Goal: Task Accomplishment & Management: Manage account settings

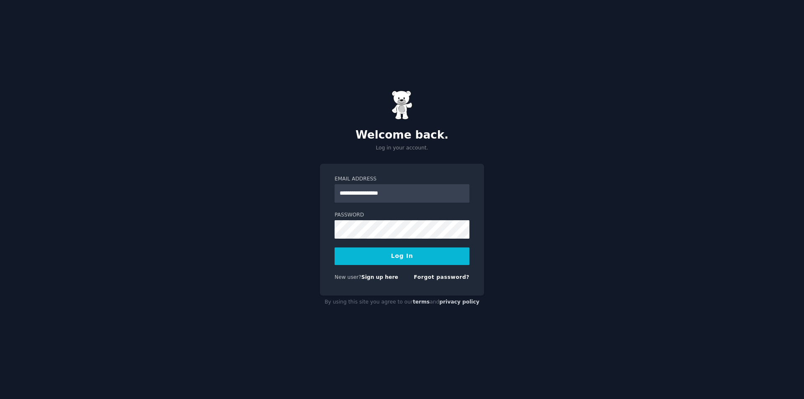
type input "**********"
click at [406, 254] on button "Log In" at bounding box center [402, 257] width 135 height 18
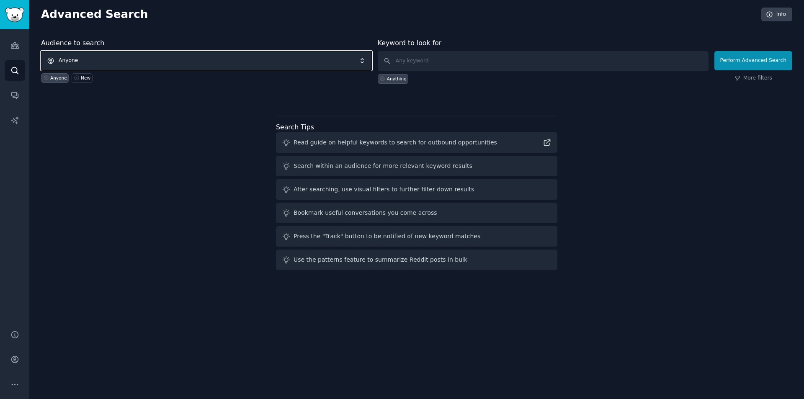
click at [178, 63] on span "Anyone" at bounding box center [206, 60] width 331 height 19
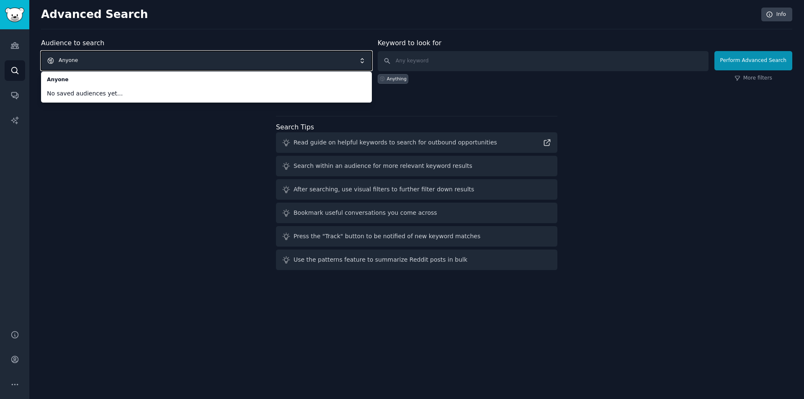
click at [203, 59] on span "Anyone" at bounding box center [206, 60] width 331 height 19
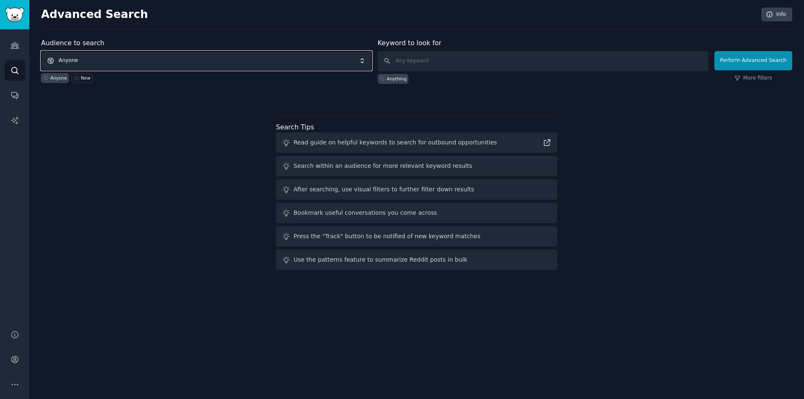
click at [79, 66] on span "Anyone" at bounding box center [206, 60] width 331 height 19
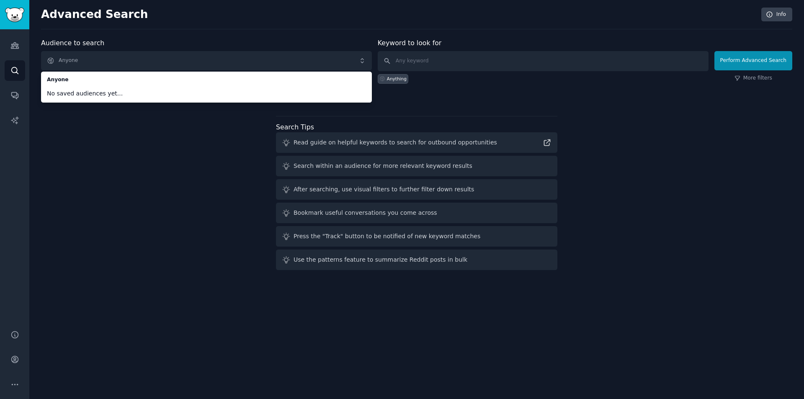
click at [83, 90] on span "No saved audiences yet..." at bounding box center [206, 93] width 319 height 9
click at [103, 60] on span "Anyone" at bounding box center [206, 60] width 331 height 19
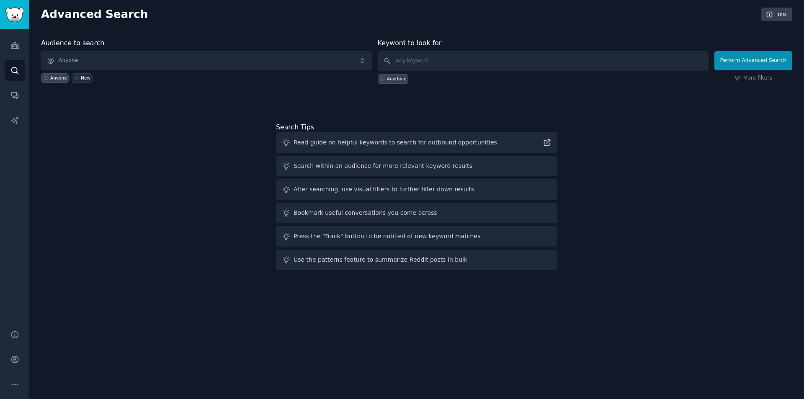
click at [82, 79] on div "New" at bounding box center [86, 78] width 10 height 6
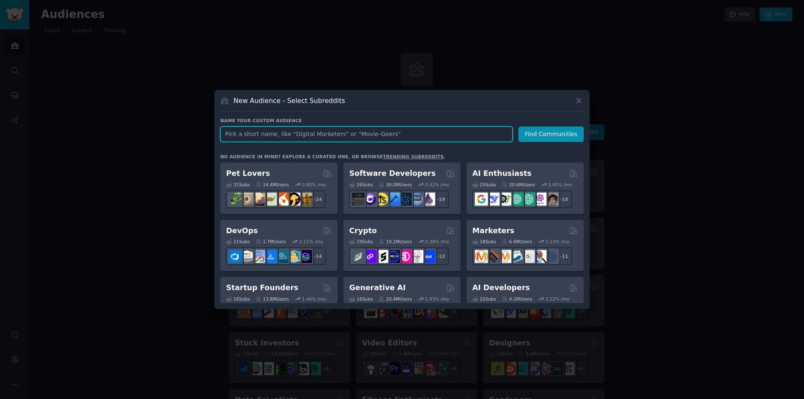
click at [258, 130] on input "text" at bounding box center [366, 135] width 292 height 16
type input "sex"
click button "Find Communities" at bounding box center [551, 135] width 65 height 16
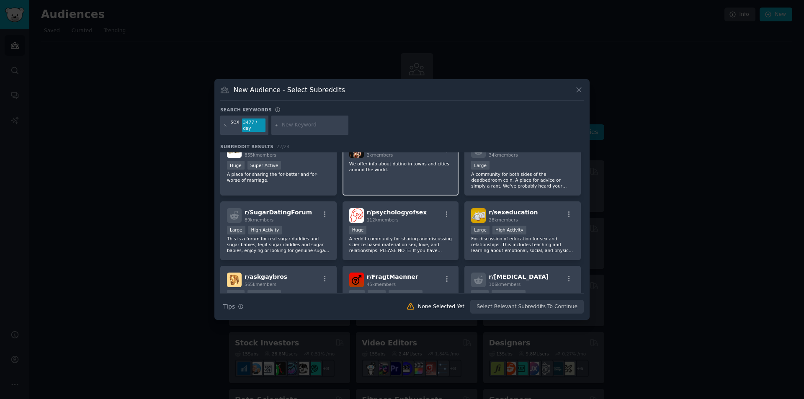
scroll to position [209, 0]
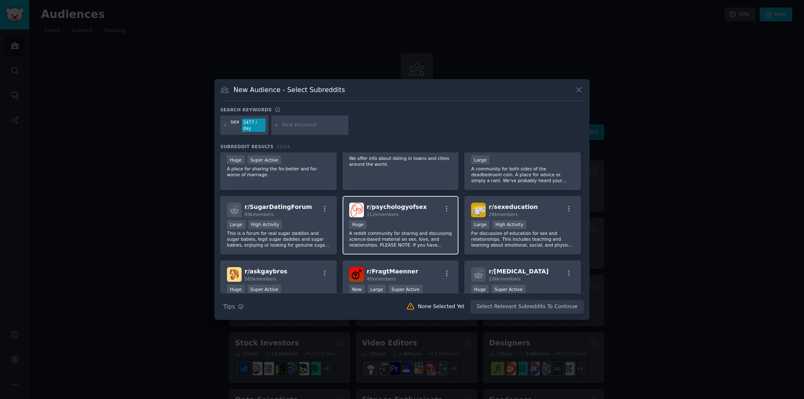
click at [403, 235] on p "A reddit community for sharing and discussing science-based material on sex, lo…" at bounding box center [400, 239] width 103 height 18
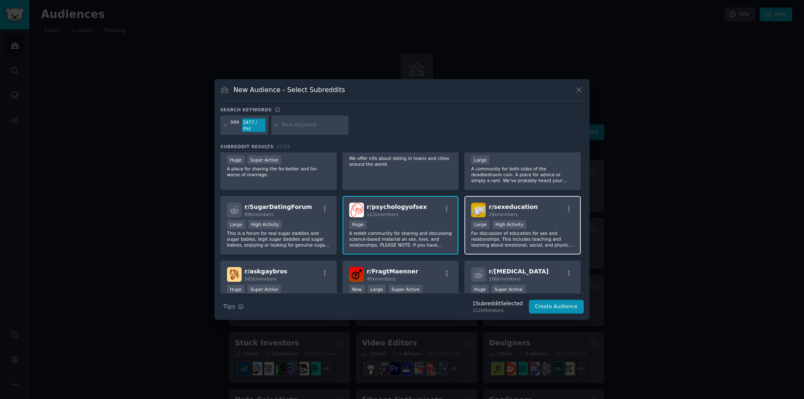
click at [526, 240] on p "For discussion of education for sex and relationships. This includes teaching a…" at bounding box center [522, 239] width 103 height 18
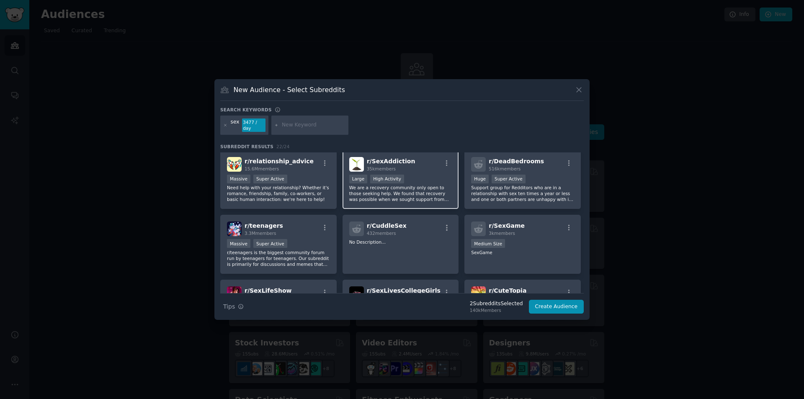
scroll to position [0, 0]
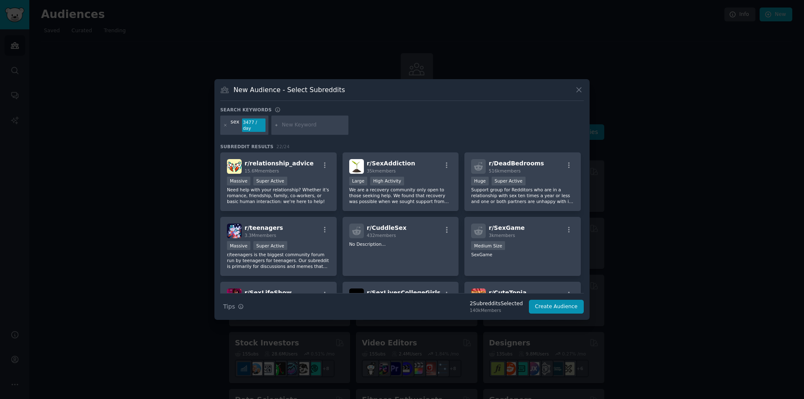
click at [222, 126] on div "sex 3477 / day" at bounding box center [244, 125] width 48 height 19
click at [224, 125] on div "sex 3477 / day" at bounding box center [244, 125] width 48 height 19
click at [227, 124] on icon at bounding box center [225, 125] width 5 height 5
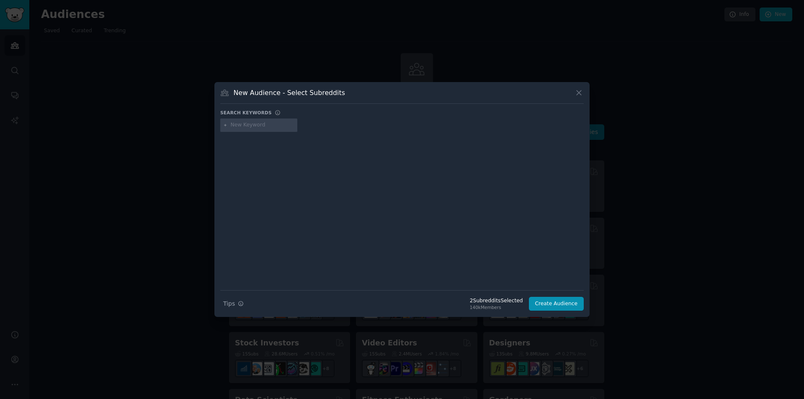
click at [250, 124] on input "text" at bounding box center [263, 125] width 64 height 8
type input "women"
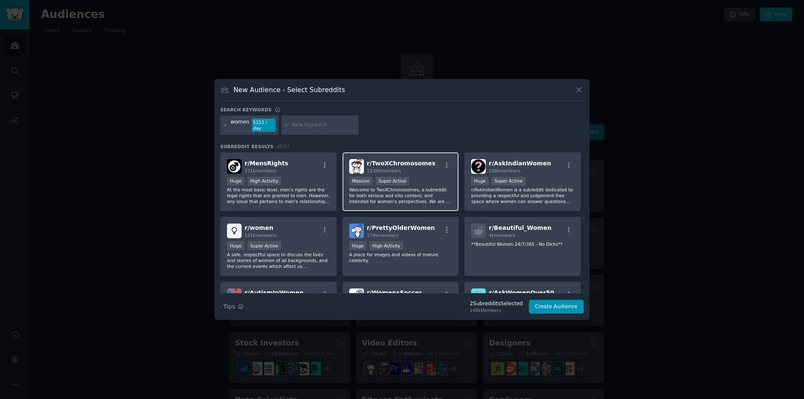
click at [409, 164] on span "r/ TwoXChromosomes" at bounding box center [401, 163] width 69 height 7
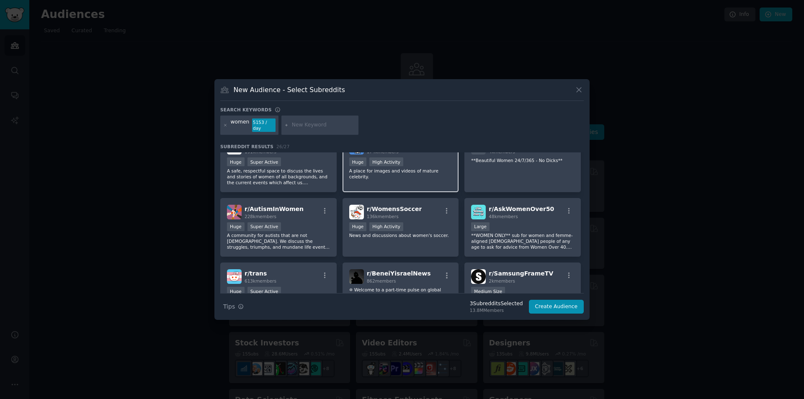
scroll to position [42, 0]
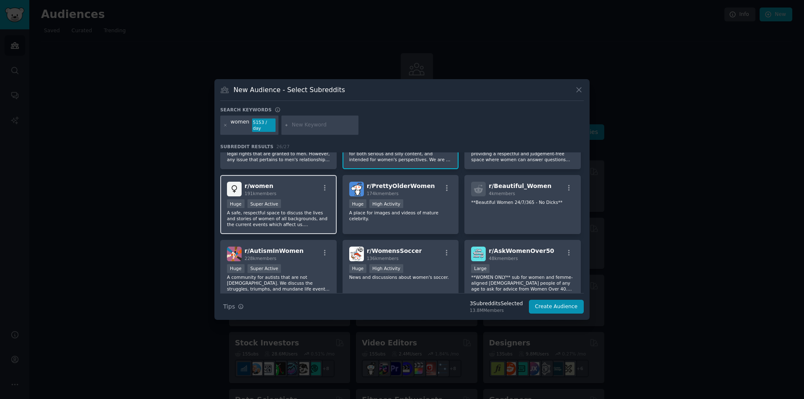
click at [312, 210] on p "A safe, respectful space to discuss the lives and stories of women of all backg…" at bounding box center [278, 219] width 103 height 18
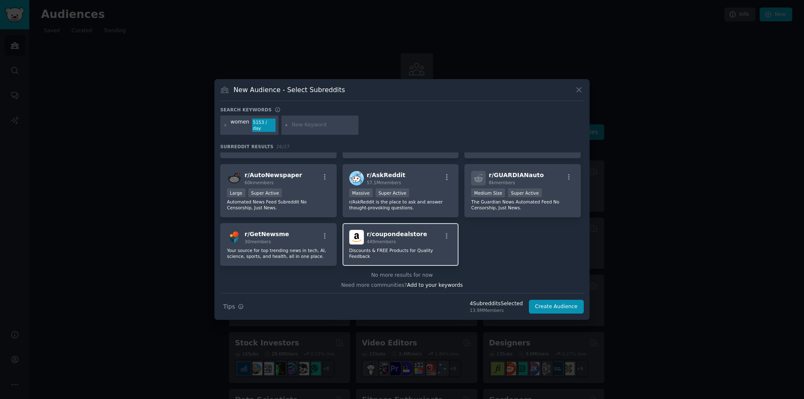
scroll to position [443, 0]
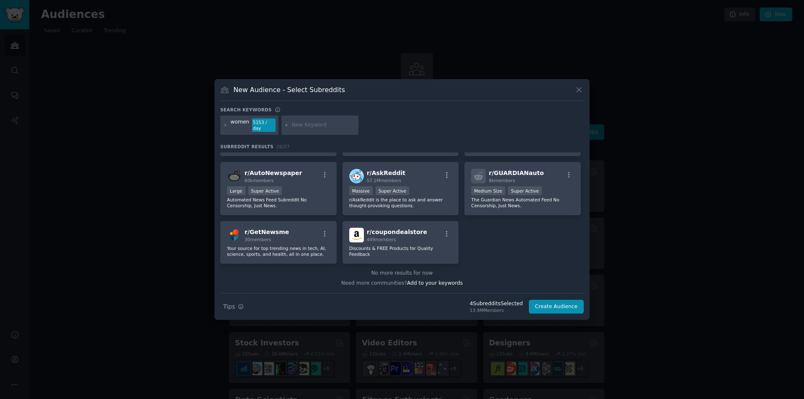
click at [301, 125] on input "text" at bounding box center [324, 125] width 64 height 8
type input "ask"
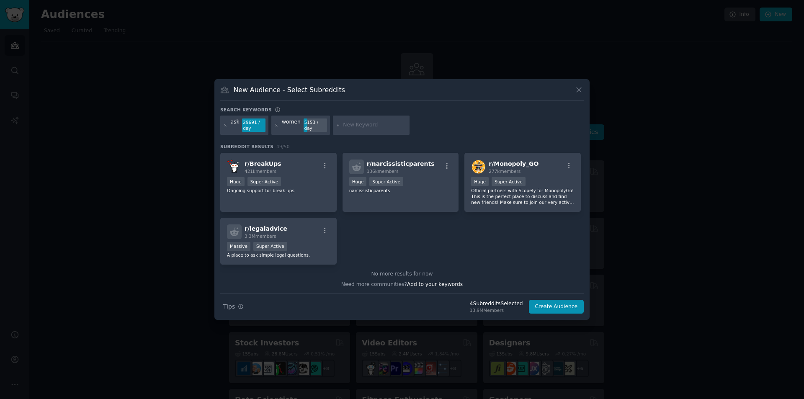
scroll to position [971, 0]
click at [227, 125] on div "ask 29691 / day" at bounding box center [244, 125] width 48 height 19
click at [226, 125] on icon at bounding box center [225, 125] width 5 height 5
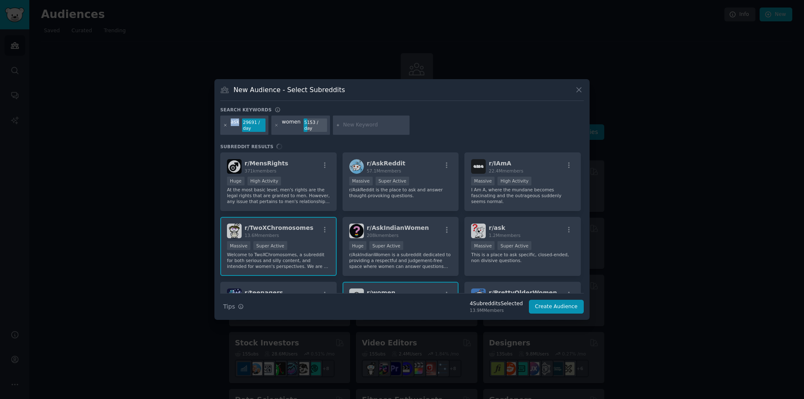
click at [226, 125] on icon at bounding box center [225, 125] width 5 height 5
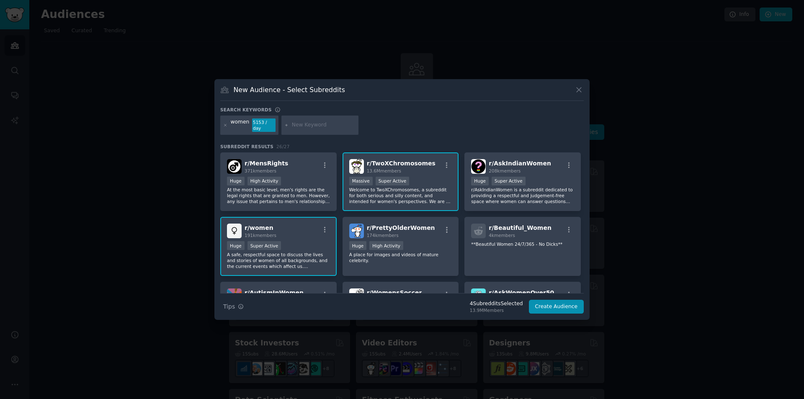
click at [358, 124] on div "women 5153 / day" at bounding box center [402, 127] width 364 height 22
click at [312, 128] on input "text" at bounding box center [324, 125] width 64 height 8
type input "askwomen"
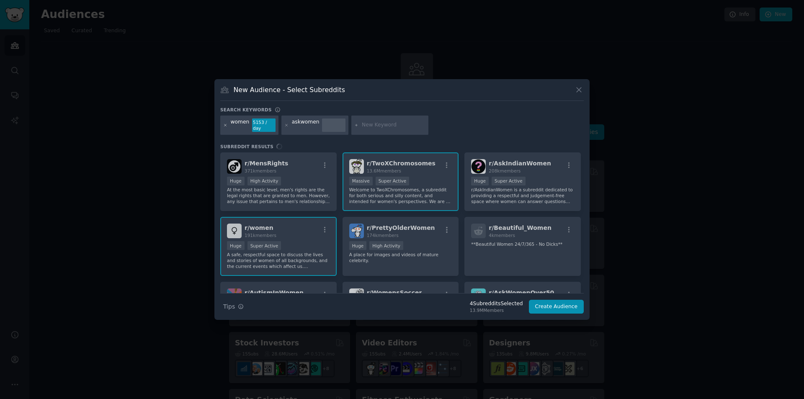
click at [224, 124] on icon at bounding box center [225, 125] width 5 height 5
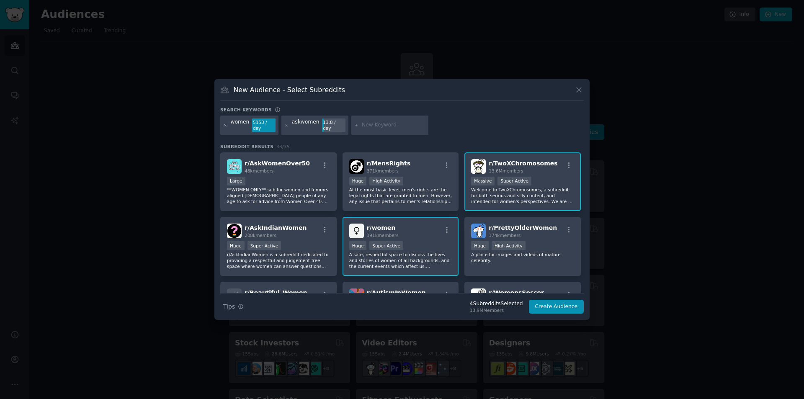
click at [225, 127] on icon at bounding box center [225, 125] width 5 height 5
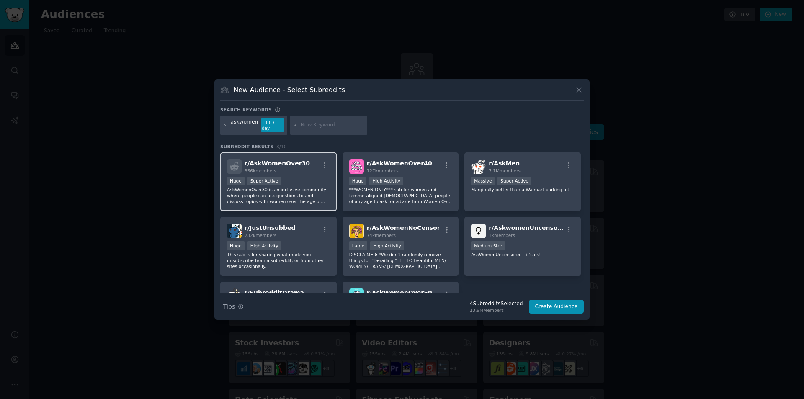
click at [305, 180] on div "Huge Super Active" at bounding box center [278, 182] width 103 height 10
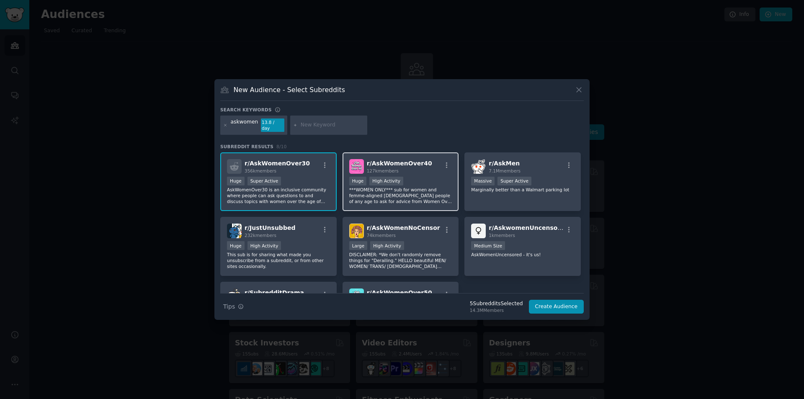
click at [426, 189] on p "***WOMEN ONLY*** sub for women and femme-aligned [DEMOGRAPHIC_DATA] people of a…" at bounding box center [400, 196] width 103 height 18
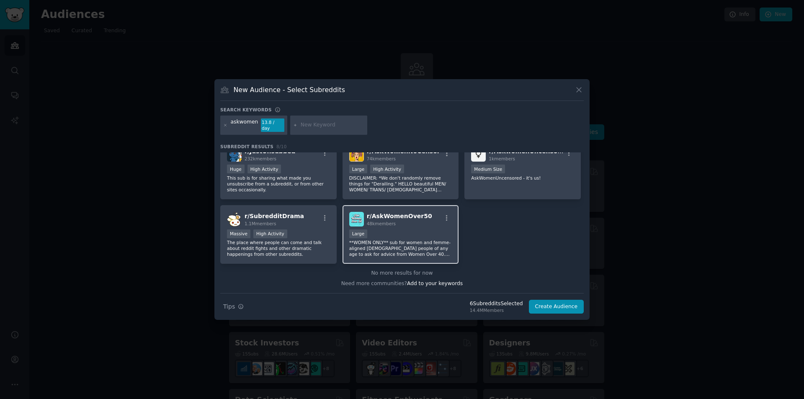
click at [439, 225] on div "r/ AskWomenOver50 48k members Large **WOMEN ONLY** sub for women and femme-alig…" at bounding box center [401, 234] width 116 height 59
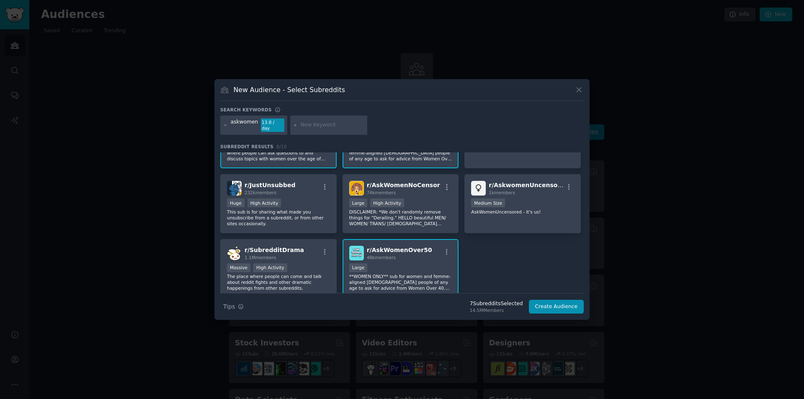
scroll to position [35, 0]
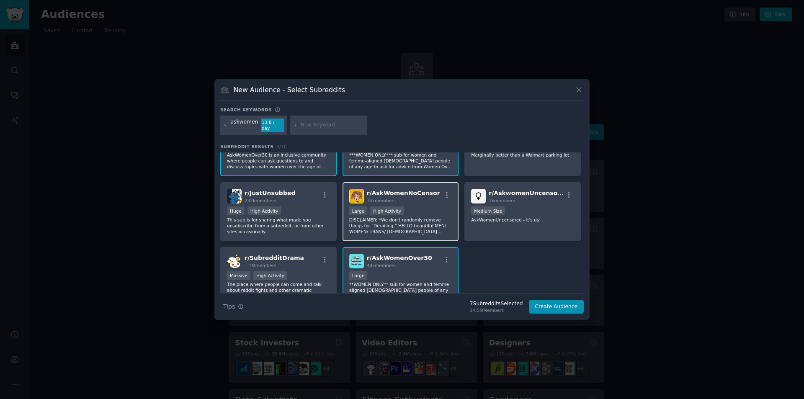
click at [423, 207] on div "Large High Activity" at bounding box center [400, 212] width 103 height 10
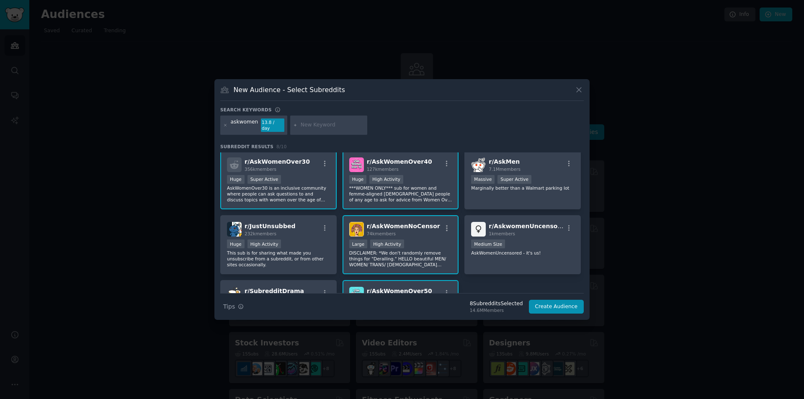
scroll to position [0, 0]
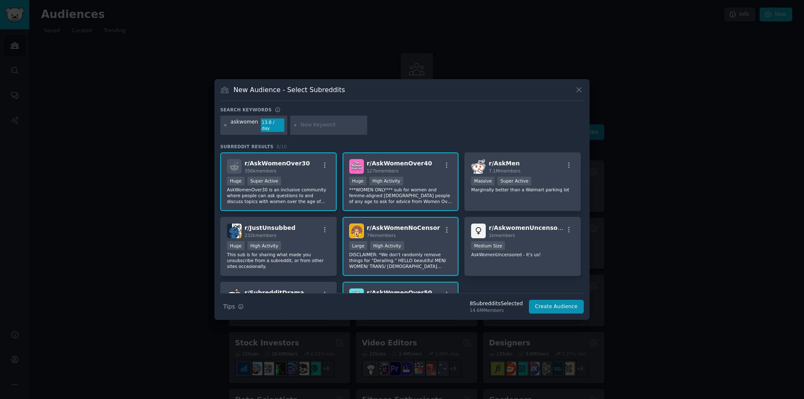
click at [224, 125] on icon at bounding box center [225, 125] width 5 height 5
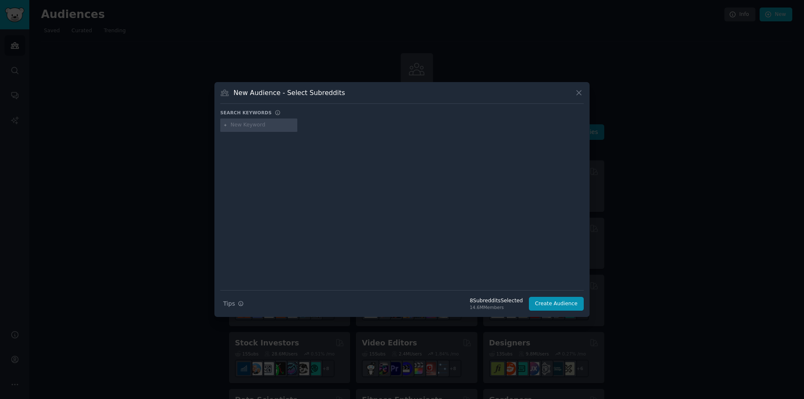
click at [238, 124] on input "text" at bounding box center [263, 125] width 64 height 8
type input "r/sex"
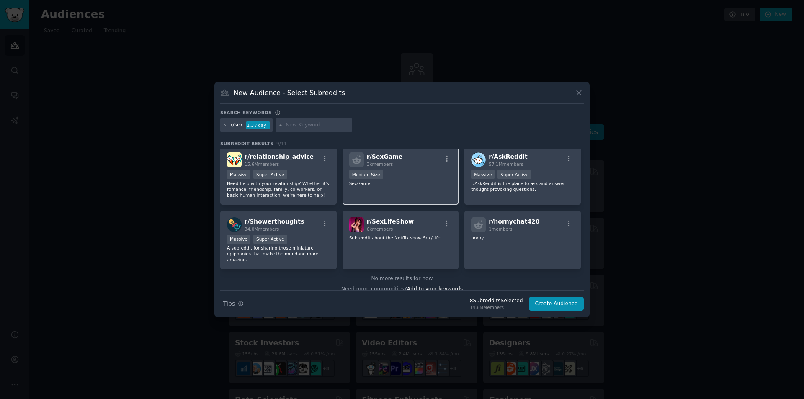
scroll to position [71, 0]
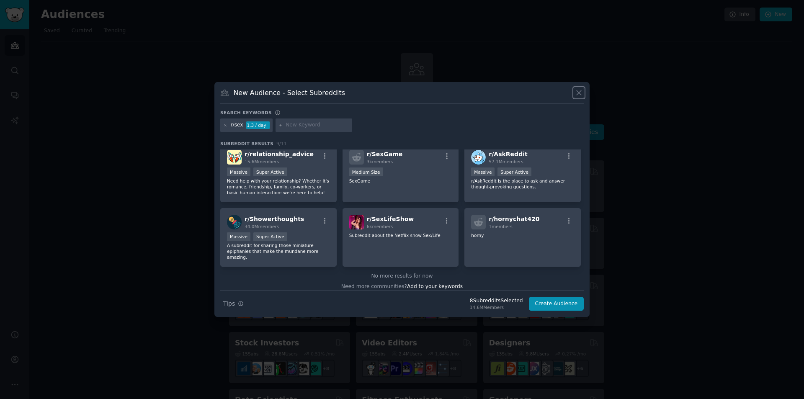
click at [577, 91] on icon at bounding box center [579, 92] width 9 height 9
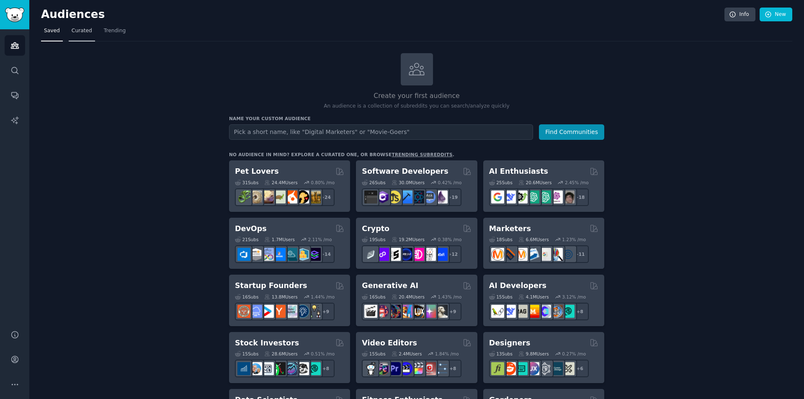
click at [81, 30] on span "Curated" at bounding box center [82, 31] width 21 height 8
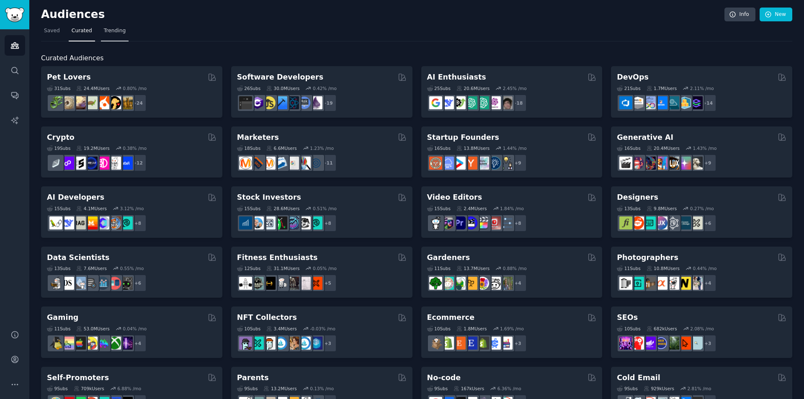
click at [104, 29] on span "Trending" at bounding box center [115, 31] width 22 height 8
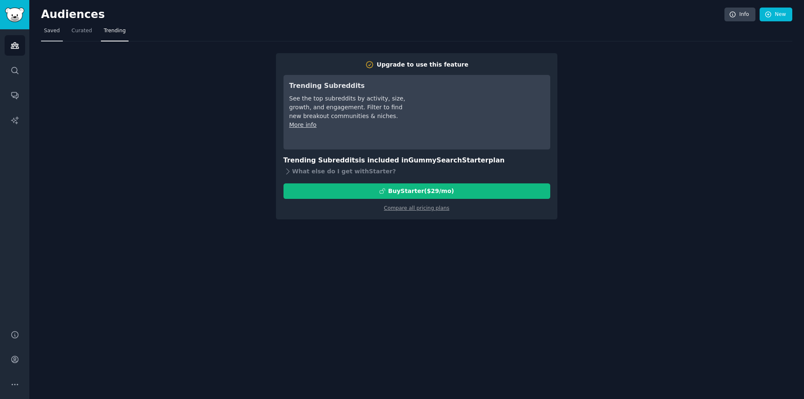
click at [59, 33] on link "Saved" at bounding box center [52, 32] width 22 height 17
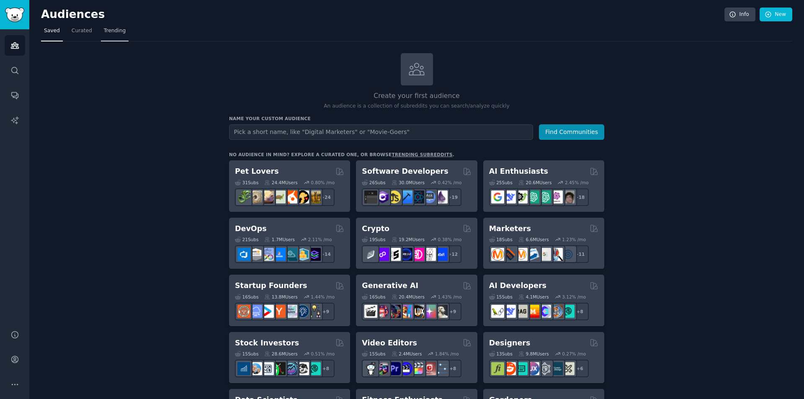
click at [104, 30] on span "Trending" at bounding box center [115, 31] width 22 height 8
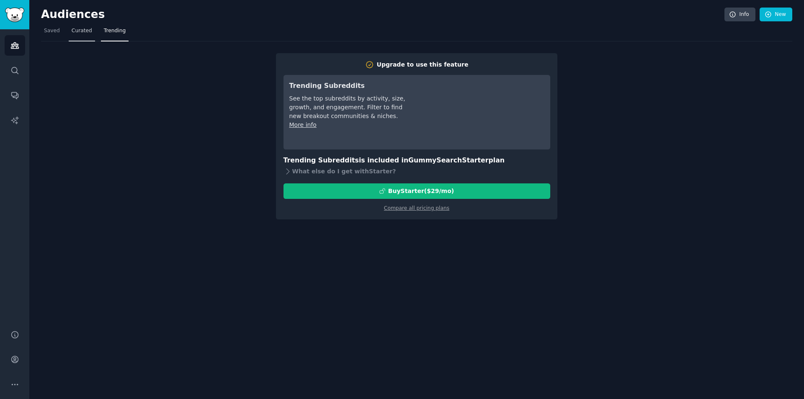
click at [87, 32] on span "Curated" at bounding box center [82, 31] width 21 height 8
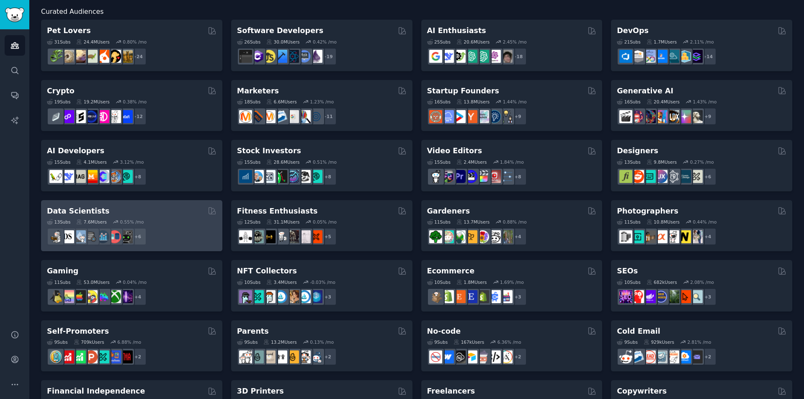
scroll to position [20, 0]
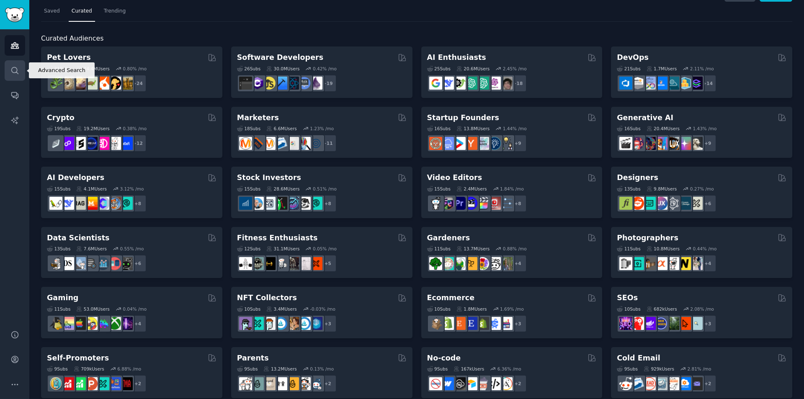
click at [19, 74] on link "Search" at bounding box center [15, 70] width 21 height 21
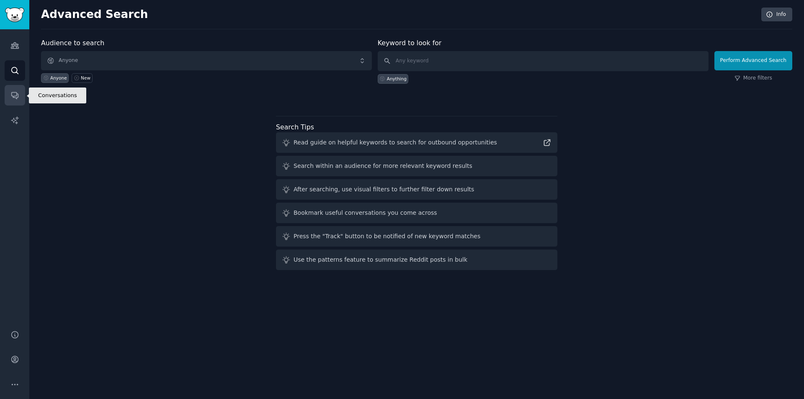
click at [21, 96] on link "Conversations" at bounding box center [15, 95] width 21 height 21
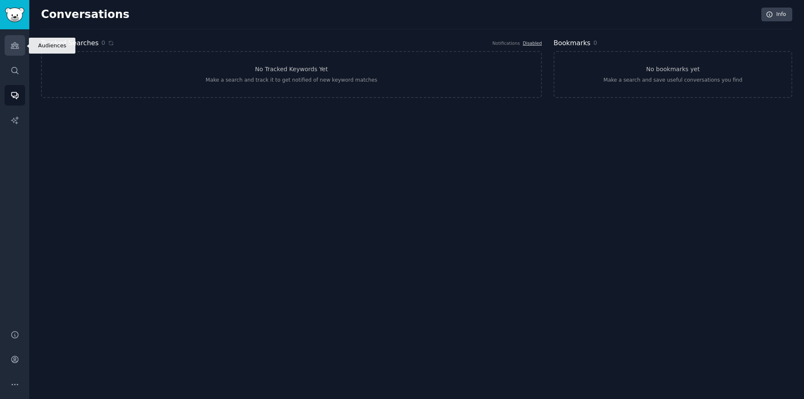
click at [17, 52] on link "Audiences" at bounding box center [15, 45] width 21 height 21
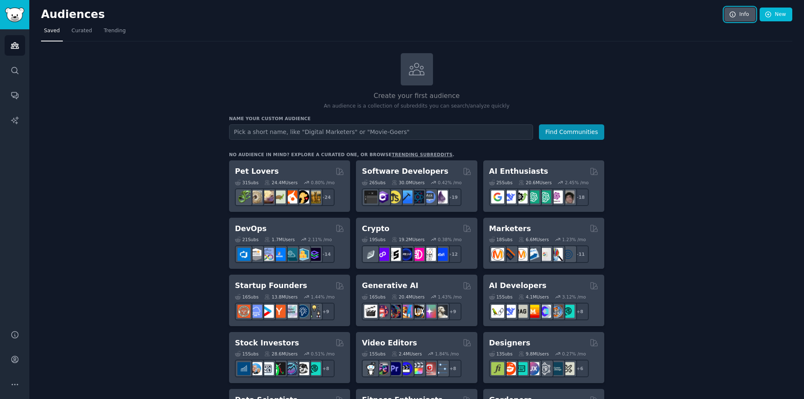
click at [738, 12] on link "Info" at bounding box center [740, 15] width 31 height 14
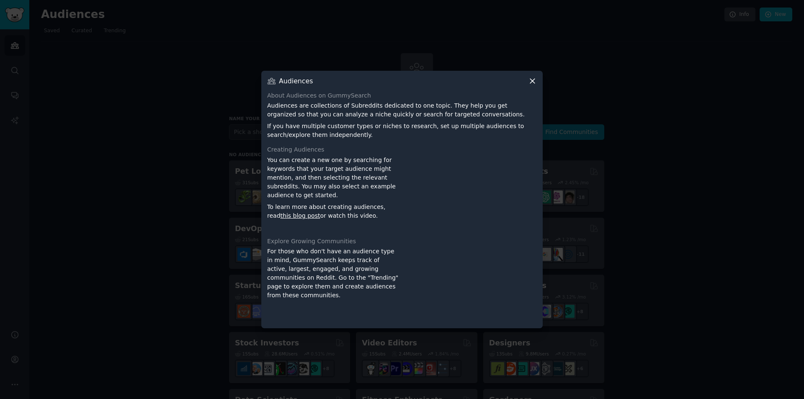
click at [532, 83] on icon at bounding box center [532, 81] width 9 height 9
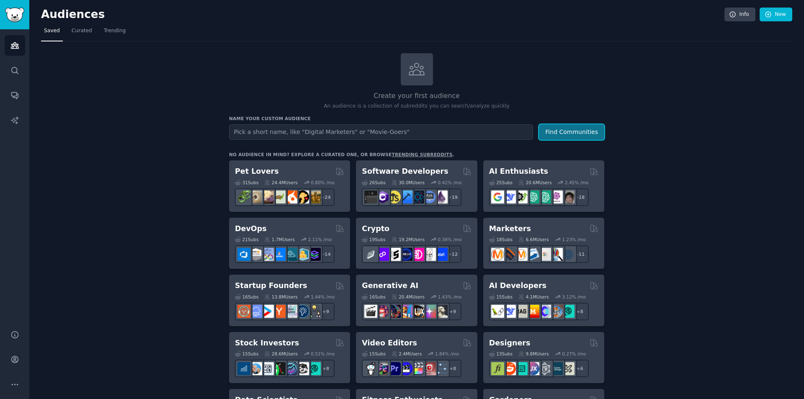
click at [568, 127] on button "Find Communities" at bounding box center [571, 132] width 65 height 16
type input "sex"
click at [539, 124] on button "Find Communities" at bounding box center [571, 132] width 65 height 16
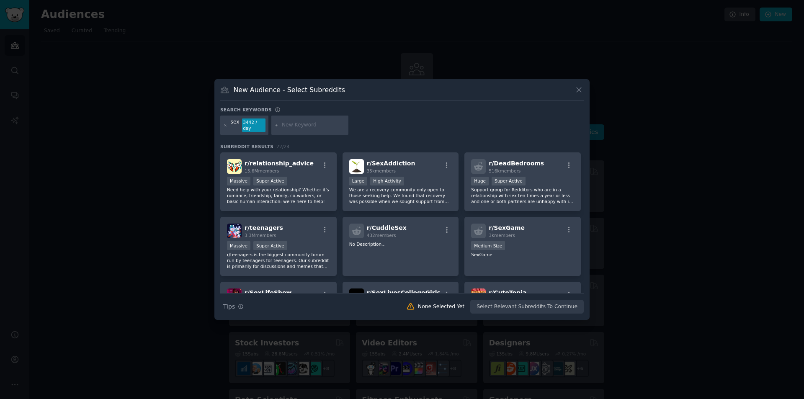
click at [425, 130] on div "sex 3442 / day" at bounding box center [402, 127] width 364 height 22
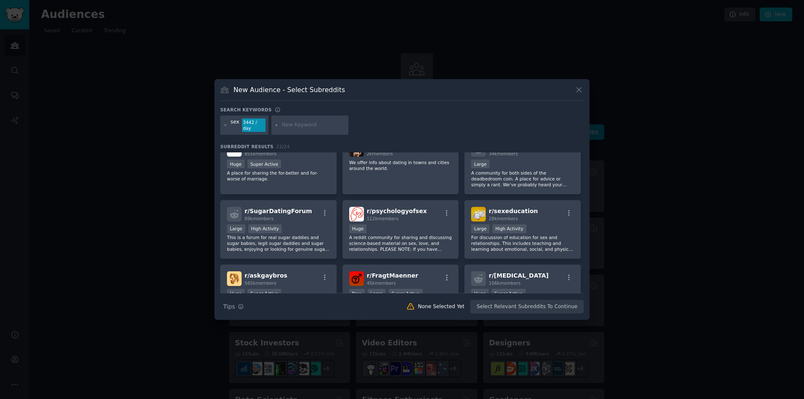
scroll to position [209, 0]
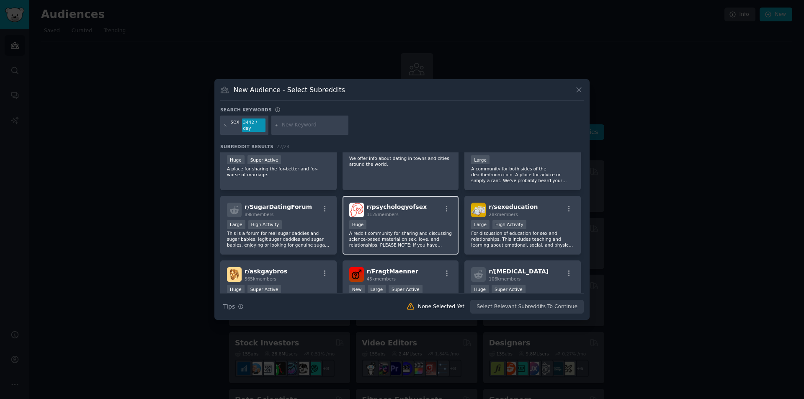
click at [424, 210] on div "r/ psychologyofsex 112k members" at bounding box center [400, 210] width 103 height 15
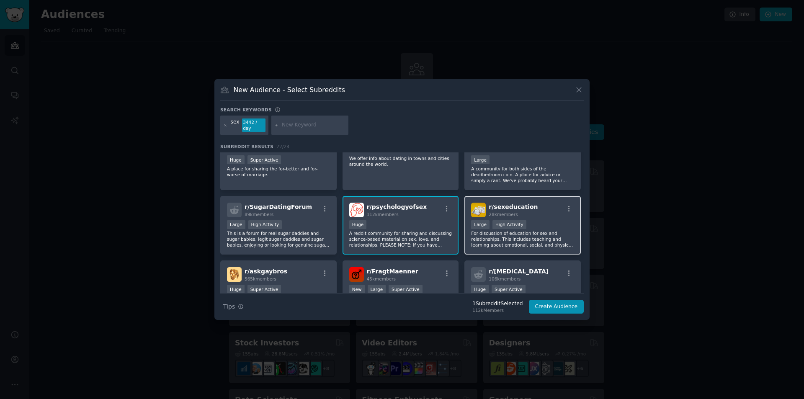
click at [530, 209] on div "r/ sexeducation 28k members" at bounding box center [522, 210] width 103 height 15
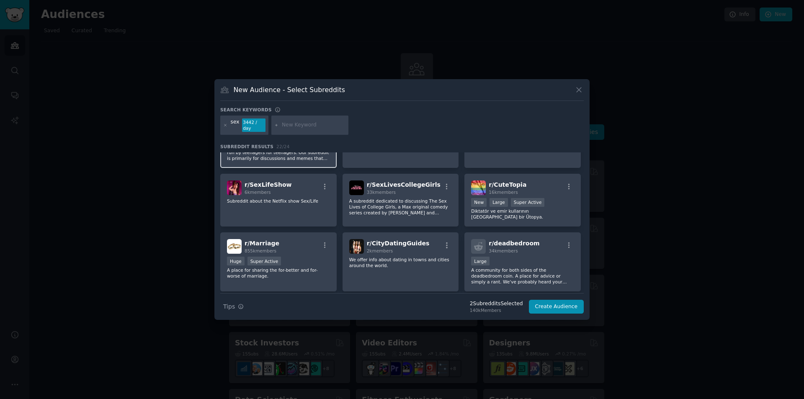
scroll to position [101, 0]
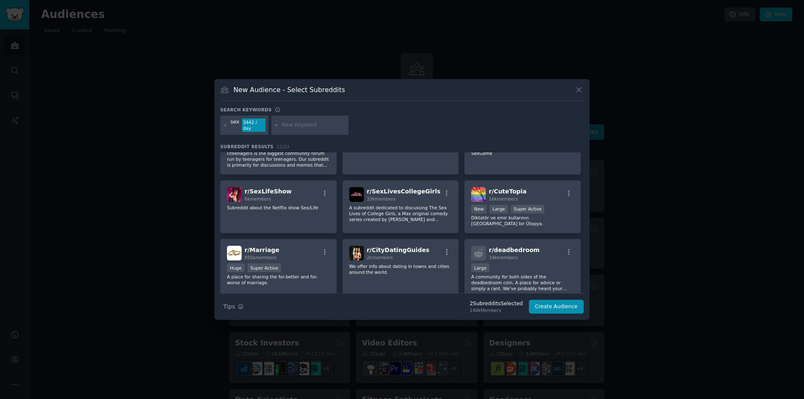
click at [310, 126] on input "text" at bounding box center [314, 125] width 64 height 8
type input "women"
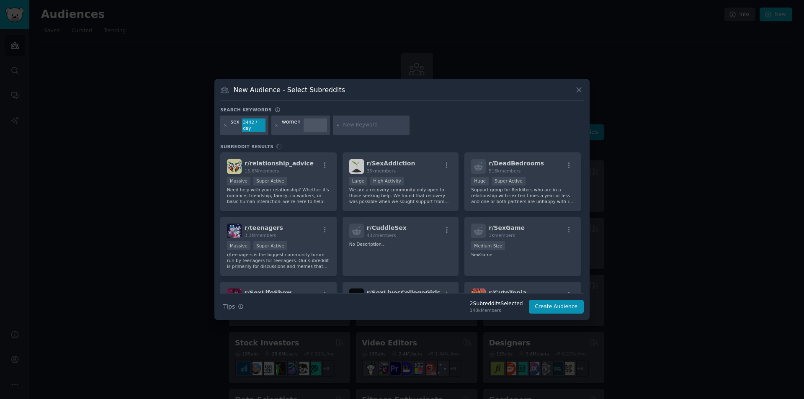
click at [365, 127] on input "text" at bounding box center [375, 125] width 64 height 8
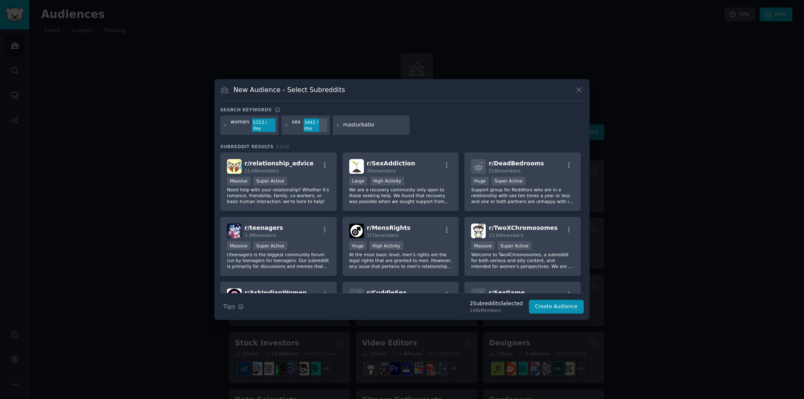
type input "masturbation"
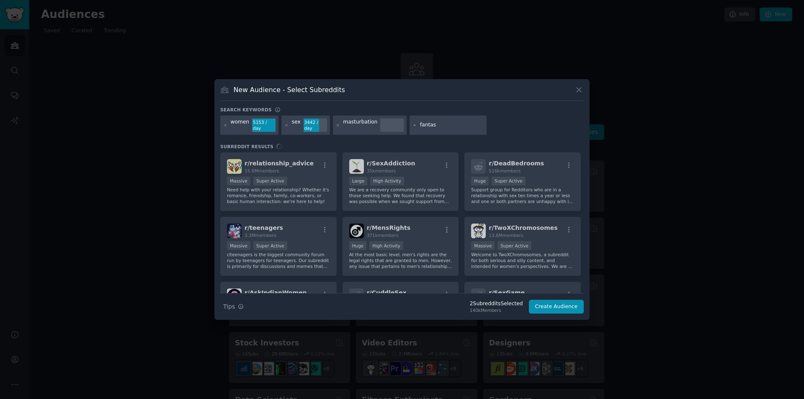
type input "fantasy"
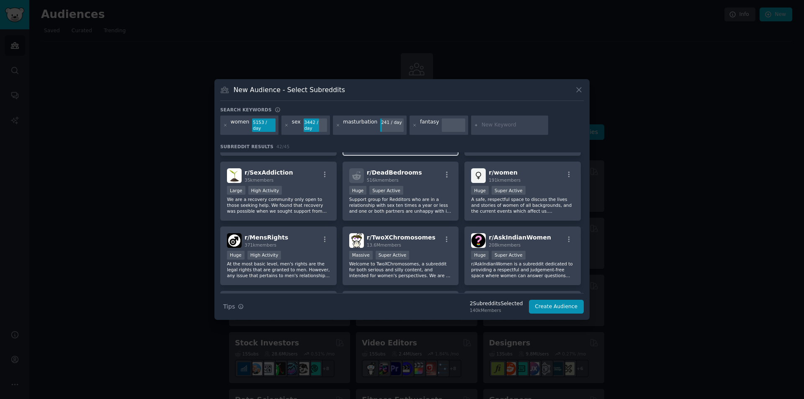
scroll to position [84, 0]
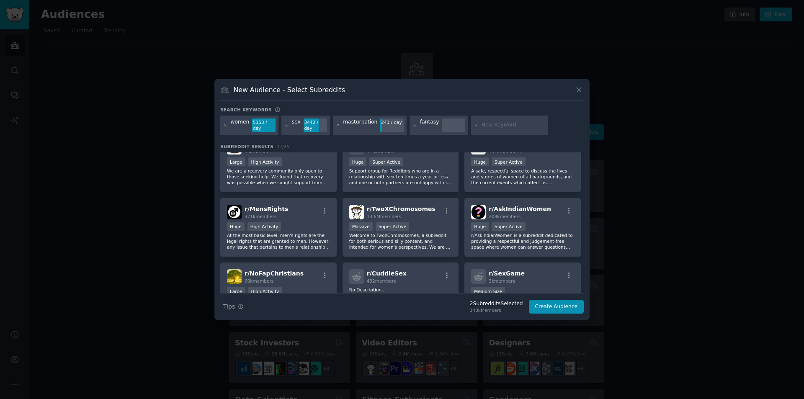
click at [457, 125] on div "fantasy" at bounding box center [439, 125] width 59 height 19
drag, startPoint x: 421, startPoint y: 125, endPoint x: 416, endPoint y: 125, distance: 5.9
click at [420, 125] on div "fantasy" at bounding box center [429, 125] width 19 height 13
click at [413, 125] on icon at bounding box center [415, 125] width 5 height 5
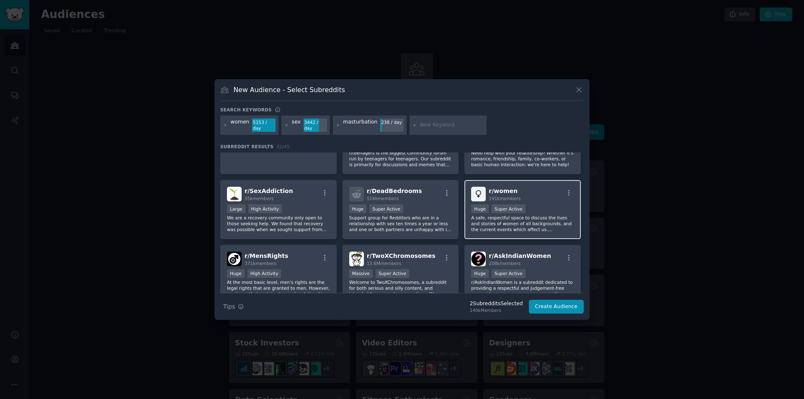
scroll to position [42, 0]
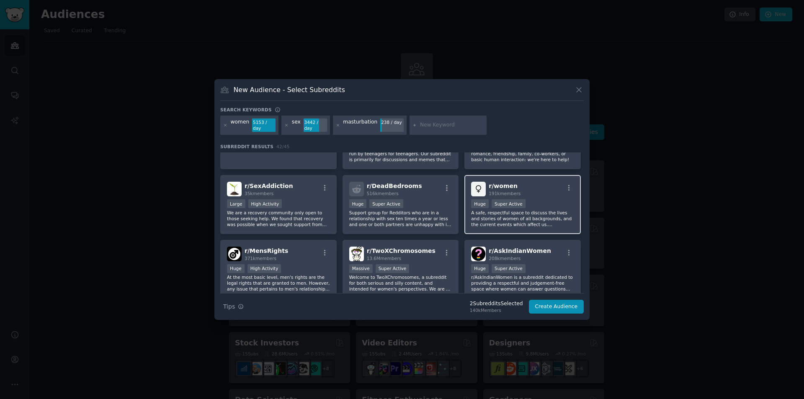
click at [556, 199] on div "100,000 - 1,000,000 members Huge Super Active" at bounding box center [522, 204] width 103 height 10
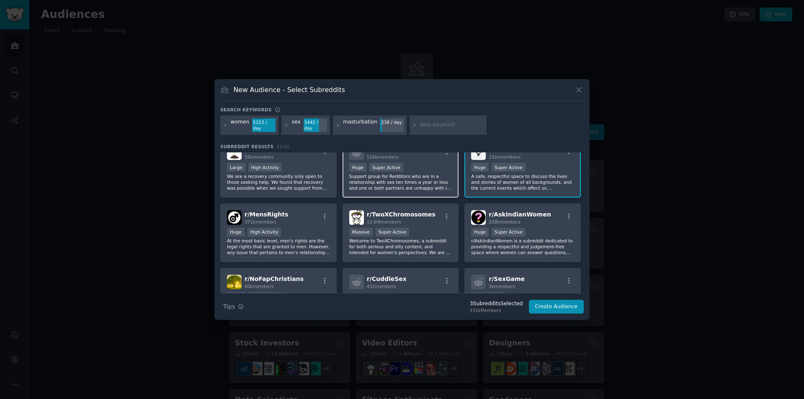
scroll to position [84, 0]
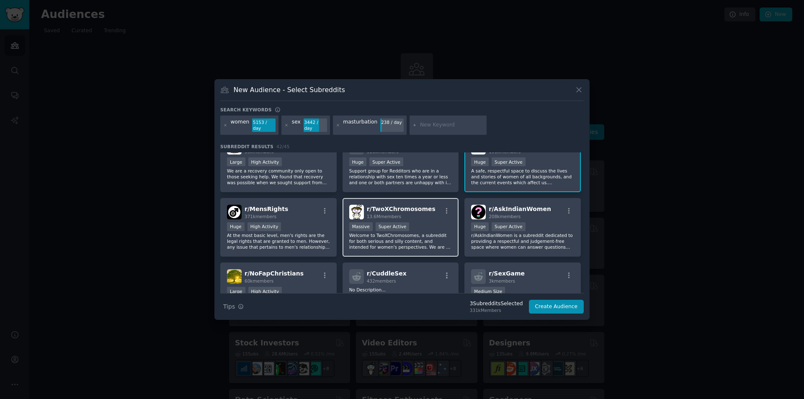
click at [443, 215] on div "r/ TwoXChromosomes 13.6M members" at bounding box center [400, 212] width 103 height 15
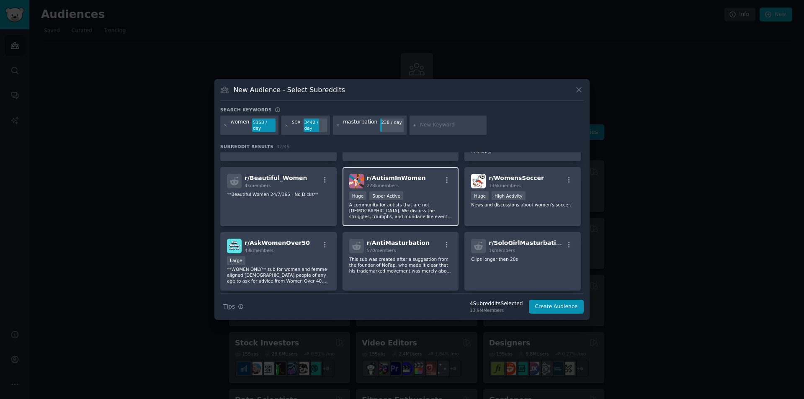
scroll to position [335, 0]
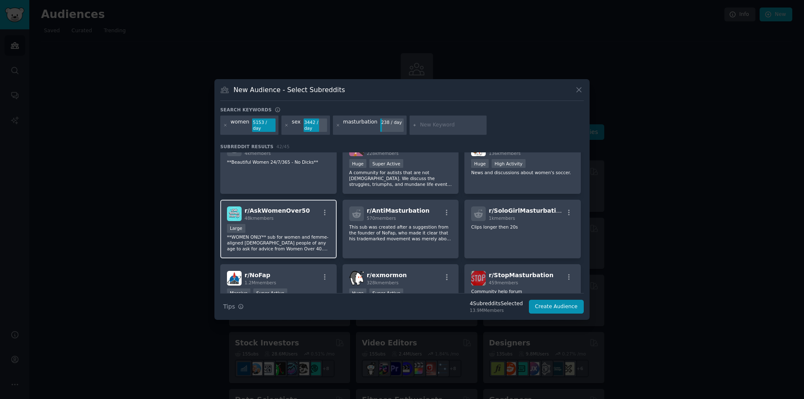
click at [297, 215] on div "48k members" at bounding box center [277, 218] width 65 height 6
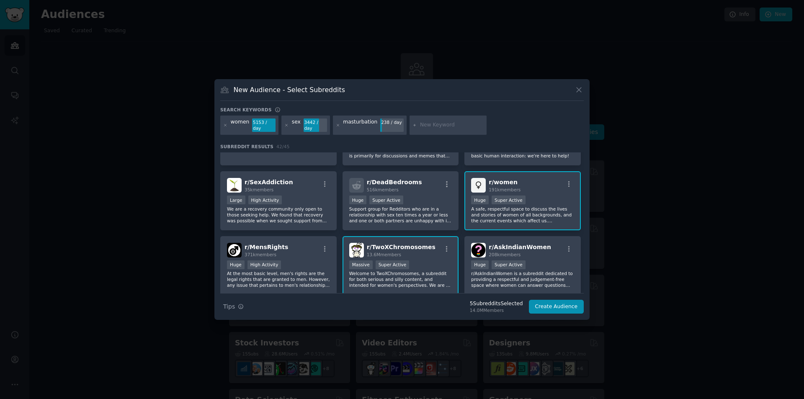
scroll to position [0, 0]
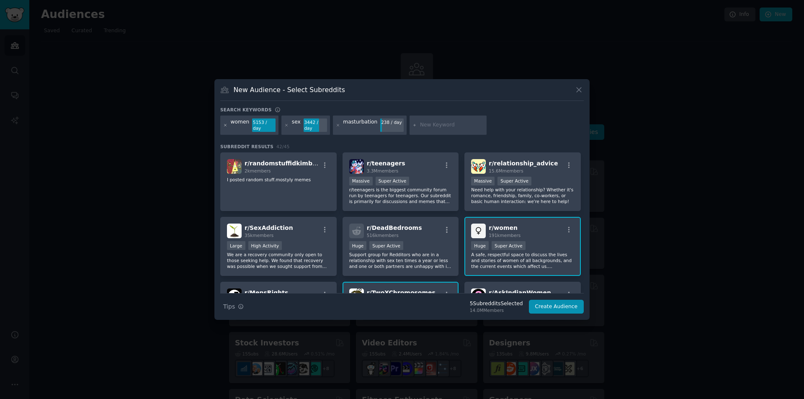
click at [224, 127] on icon at bounding box center [225, 125] width 5 height 5
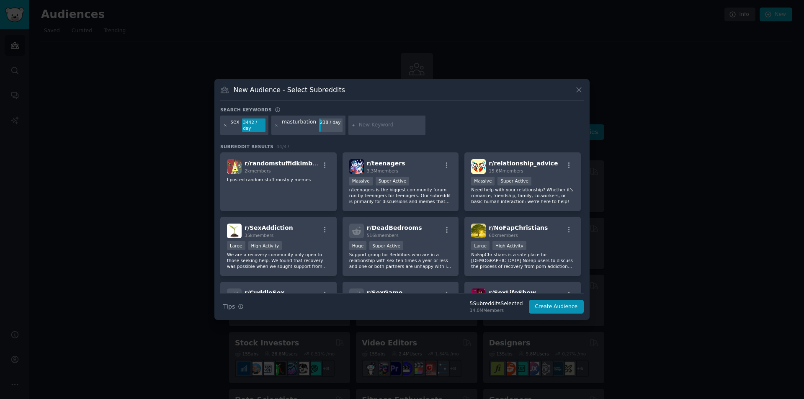
click at [225, 125] on icon at bounding box center [225, 125] width 5 height 5
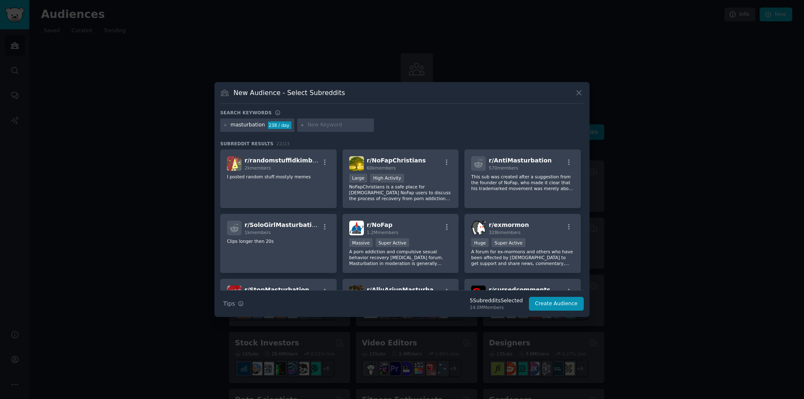
click at [315, 126] on input "text" at bounding box center [340, 125] width 64 height 8
type input "woman"
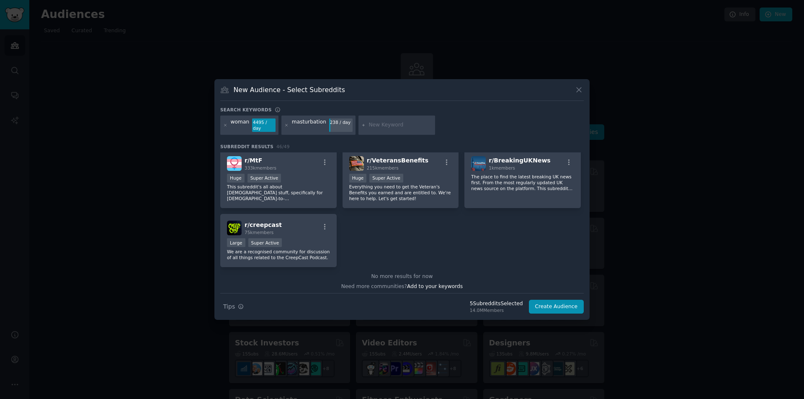
scroll to position [912, 0]
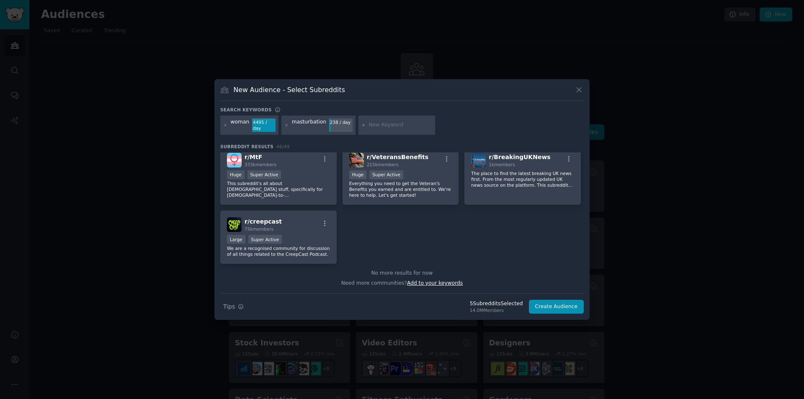
click at [453, 281] on span "Add to your keywords" at bounding box center [435, 283] width 56 height 6
click at [431, 281] on span "Add to your keywords" at bounding box center [435, 283] width 56 height 6
click at [414, 270] on div "No more results for now" at bounding box center [402, 274] width 364 height 8
click at [235, 301] on button "Search Tips Tips" at bounding box center [233, 307] width 26 height 15
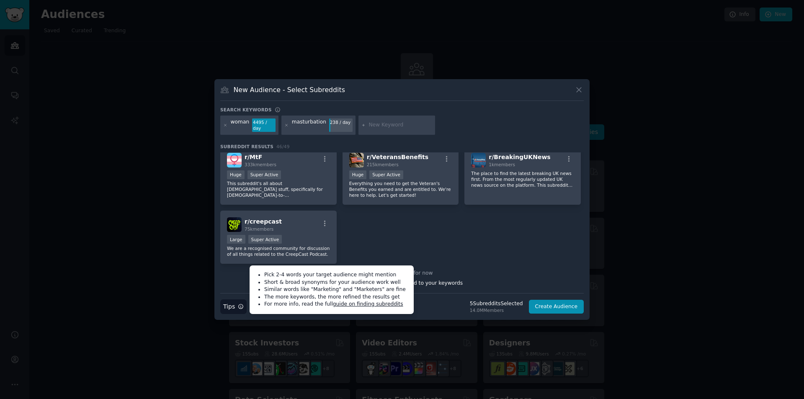
click at [339, 304] on link "guide on finding subreddits" at bounding box center [368, 304] width 70 height 6
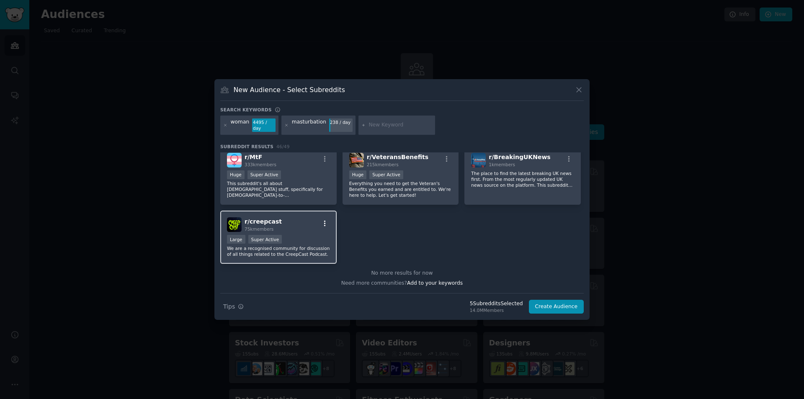
click at [326, 222] on icon "button" at bounding box center [325, 224] width 8 height 8
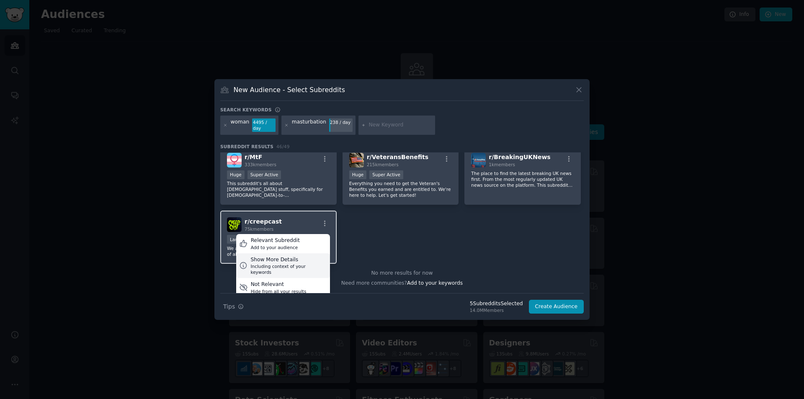
click at [312, 260] on div "Show More Details" at bounding box center [289, 260] width 76 height 8
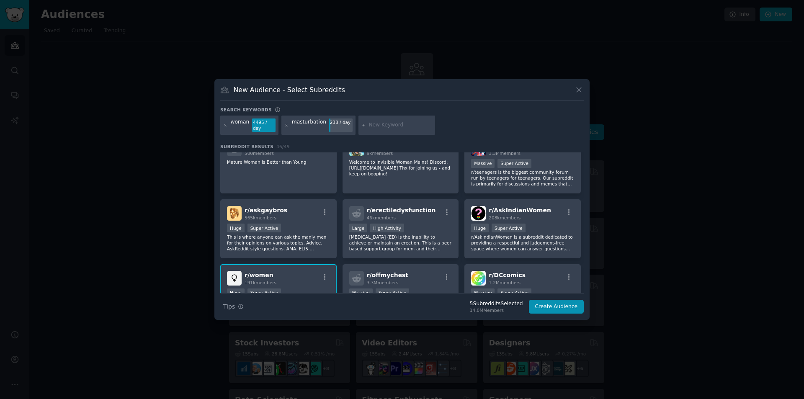
scroll to position [196, 0]
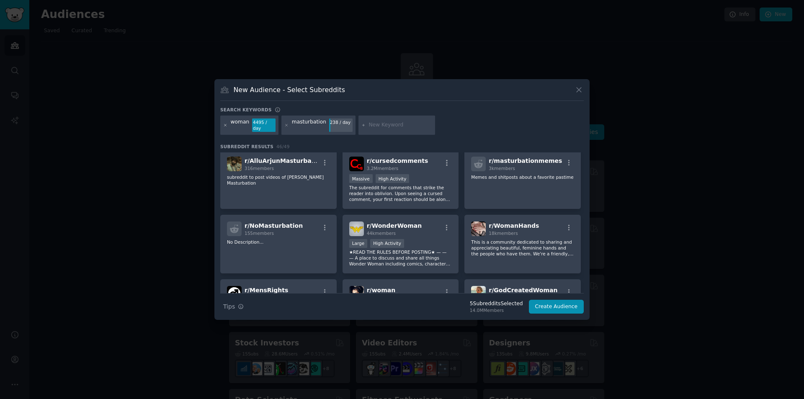
click at [225, 124] on icon at bounding box center [226, 125] width 2 height 2
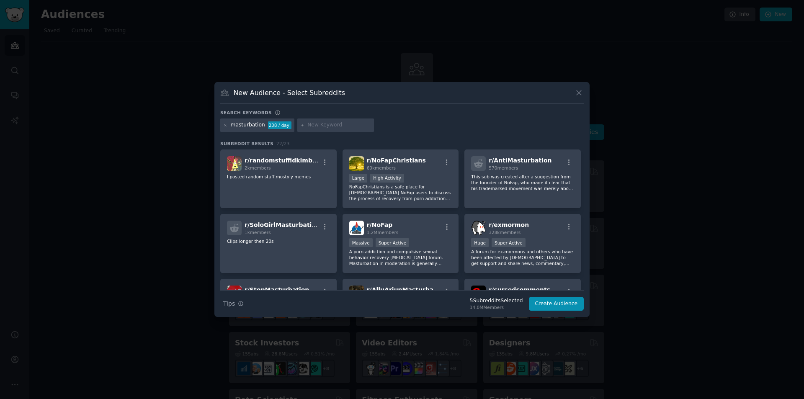
click at [225, 124] on icon at bounding box center [226, 125] width 2 height 2
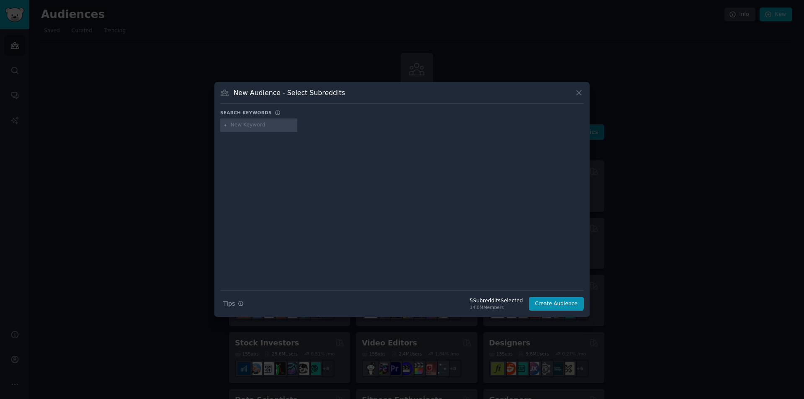
click at [248, 125] on input "text" at bounding box center [263, 125] width 64 height 8
type input "femtasy"
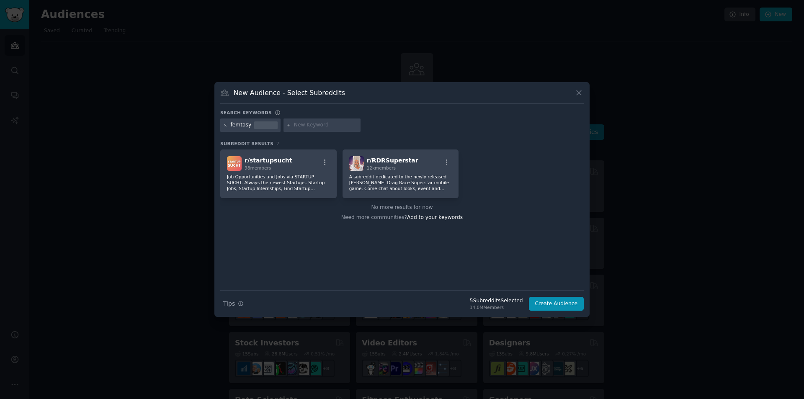
click at [226, 126] on icon at bounding box center [226, 125] width 2 height 2
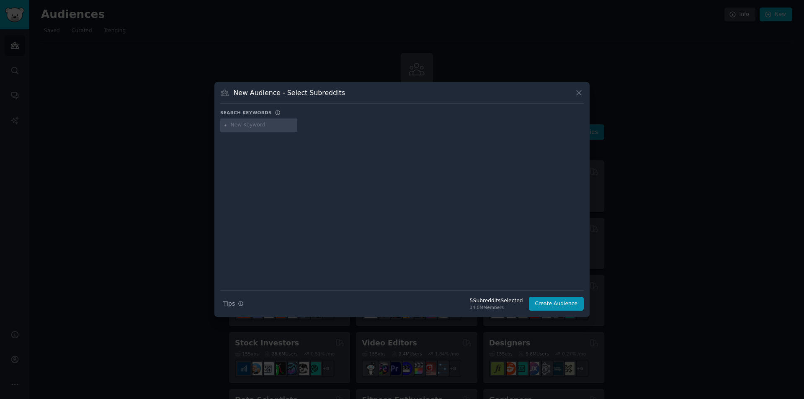
click at [243, 125] on input "text" at bounding box center [263, 125] width 64 height 8
type input "[DEMOGRAPHIC_DATA] fantasy"
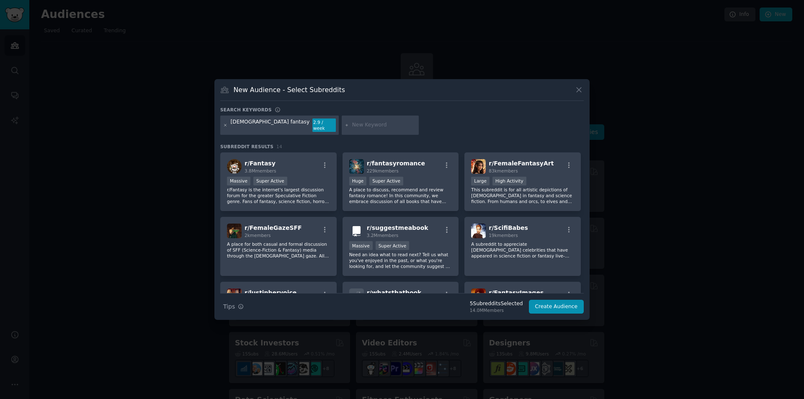
click at [226, 127] on icon at bounding box center [225, 125] width 5 height 5
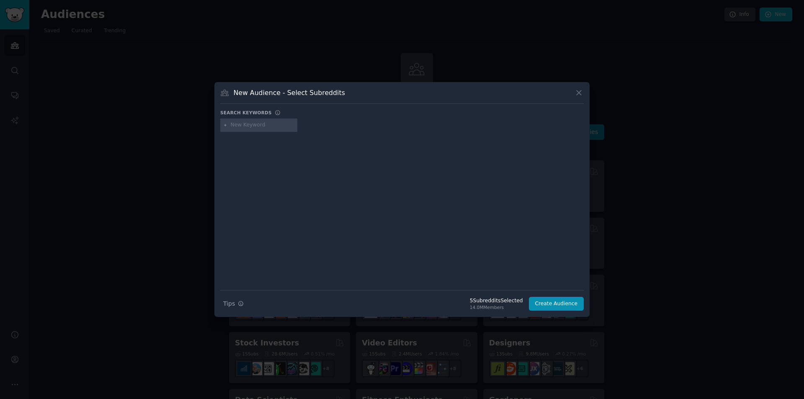
click at [240, 127] on input "text" at bounding box center [263, 125] width 64 height 8
type input "[DEMOGRAPHIC_DATA] masturbation"
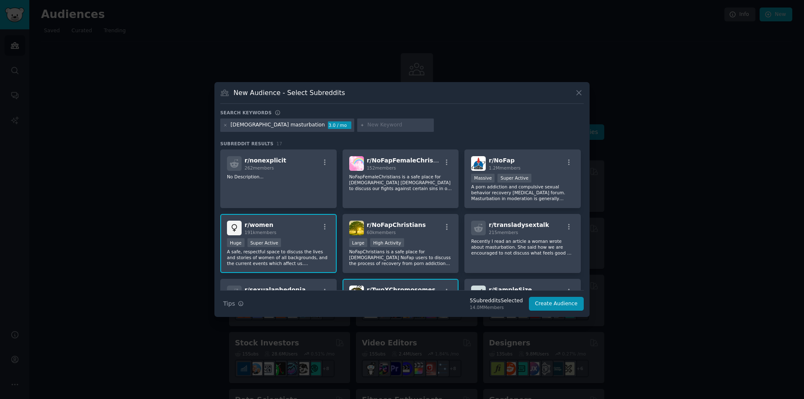
click at [222, 124] on div "[DEMOGRAPHIC_DATA] masturbation 3.0 / mo" at bounding box center [287, 125] width 134 height 13
click at [227, 125] on icon at bounding box center [225, 125] width 5 height 5
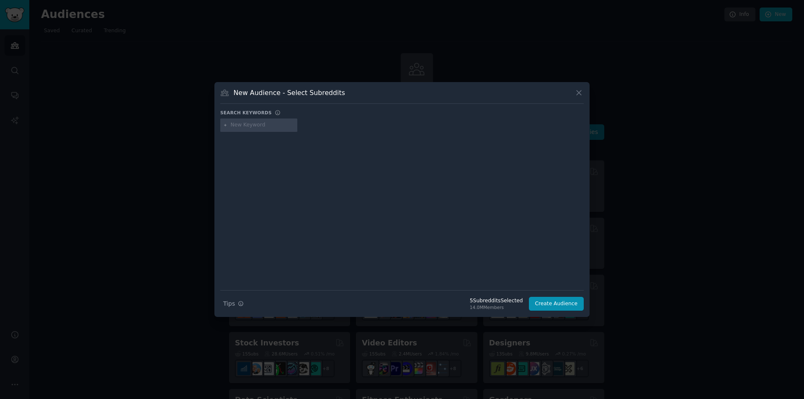
click at [266, 124] on input "text" at bounding box center [263, 125] width 64 height 8
type input "sex"
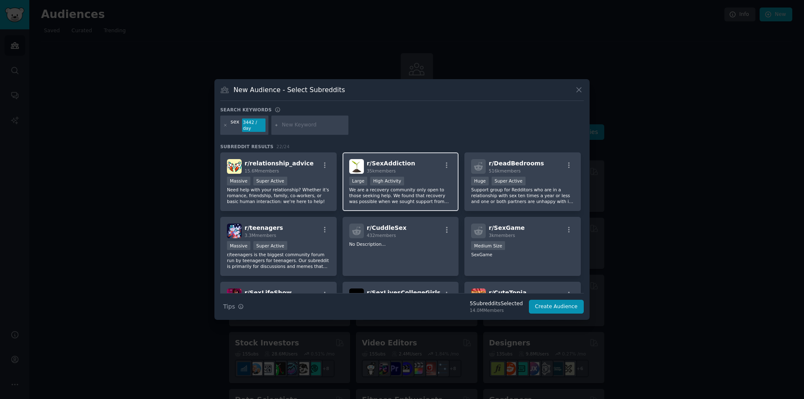
scroll to position [42, 0]
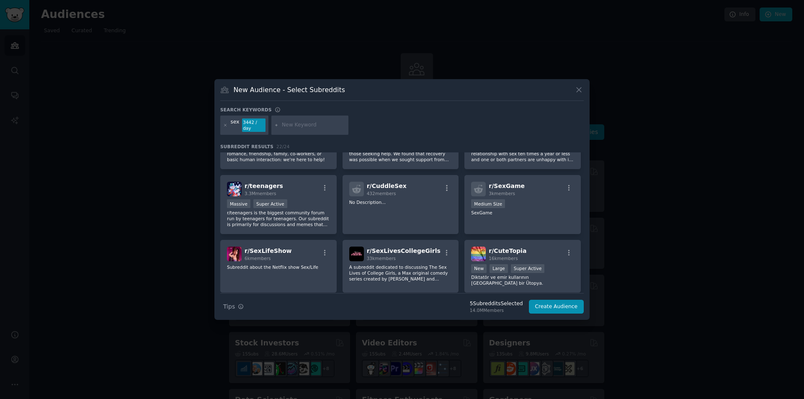
click at [512, 304] on div "5 Subreddit s Selected" at bounding box center [496, 304] width 53 height 8
click at [239, 305] on icon "button" at bounding box center [241, 307] width 6 height 6
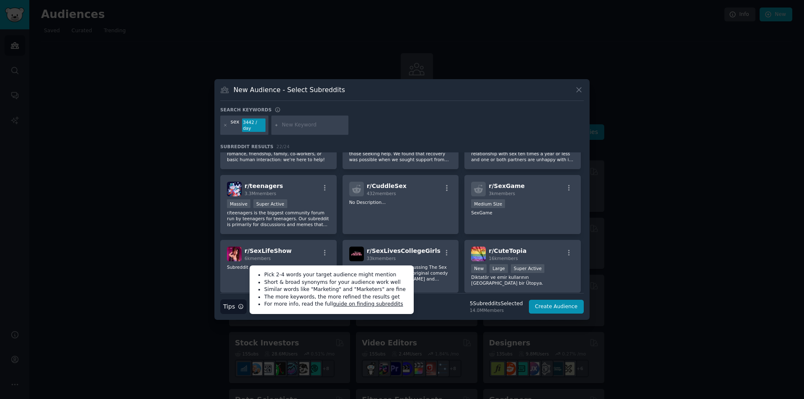
click at [436, 307] on div "Search Tips Tips Pick 2-4 words your target audience might mention Short & broa…" at bounding box center [402, 303] width 364 height 21
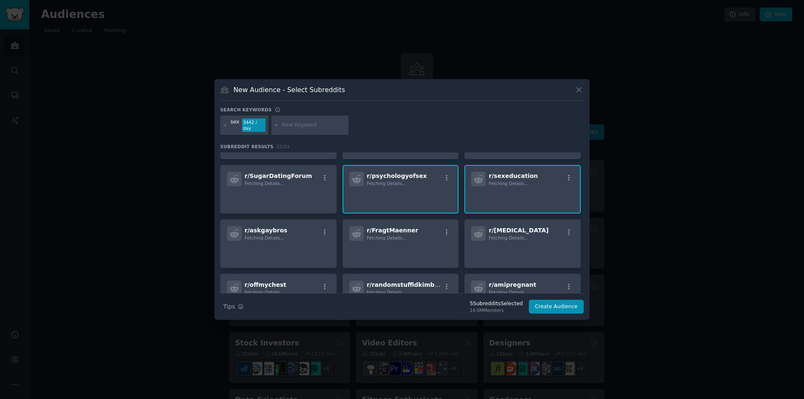
scroll to position [251, 0]
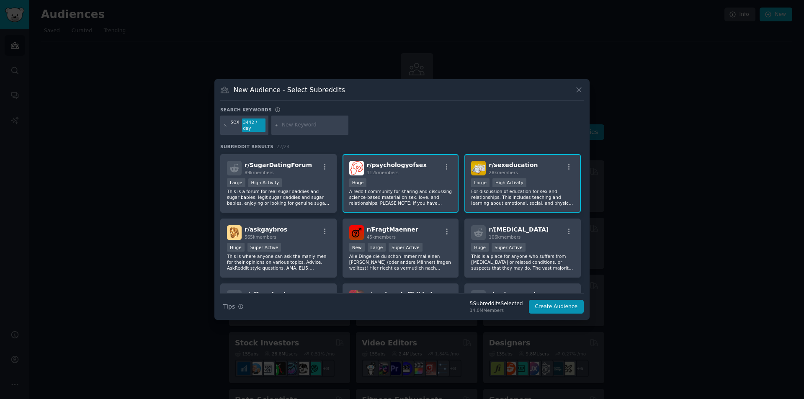
click at [360, 127] on div "sex 3442 / day" at bounding box center [402, 127] width 364 height 22
click at [580, 93] on icon at bounding box center [579, 90] width 5 height 5
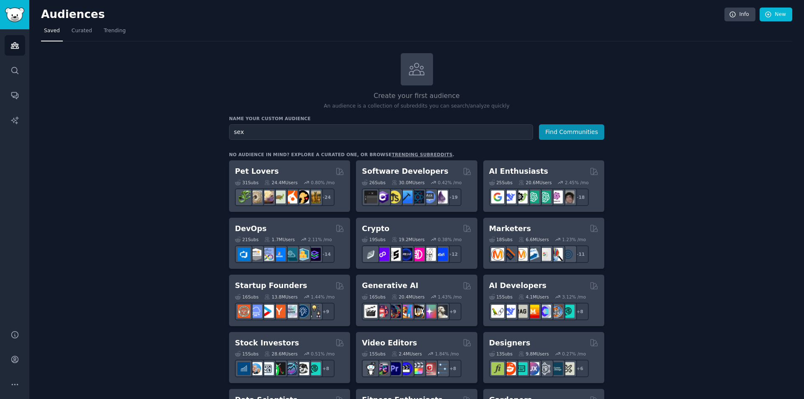
click at [599, 99] on h2 "Create your first audience" at bounding box center [416, 96] width 375 height 10
click at [19, 75] on link "Search" at bounding box center [15, 70] width 21 height 21
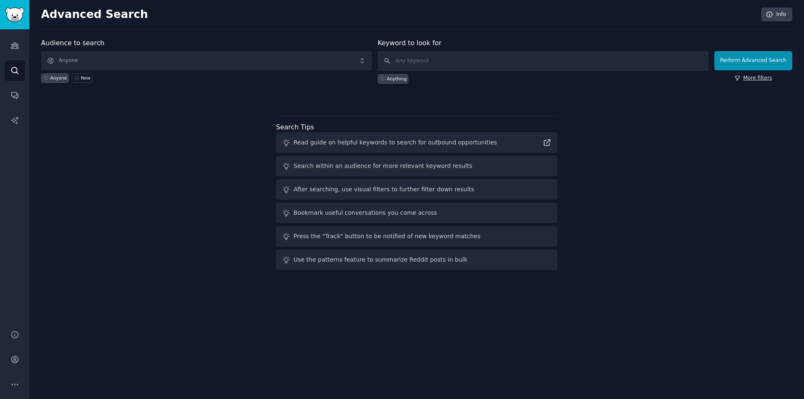
click at [757, 77] on link "More filters" at bounding box center [754, 79] width 38 height 8
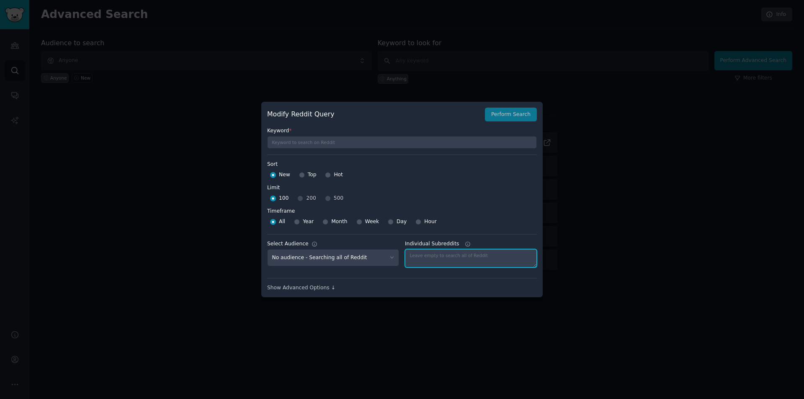
click at [463, 261] on textarea "Individual Subreddits" at bounding box center [471, 258] width 132 height 18
click at [465, 245] on icon at bounding box center [468, 244] width 6 height 6
click at [463, 249] on textarea "Individual Subreddits" at bounding box center [471, 258] width 132 height 18
click at [465, 243] on icon at bounding box center [468, 244] width 6 height 6
click at [462, 249] on textarea "Individual Subreddits" at bounding box center [471, 258] width 132 height 18
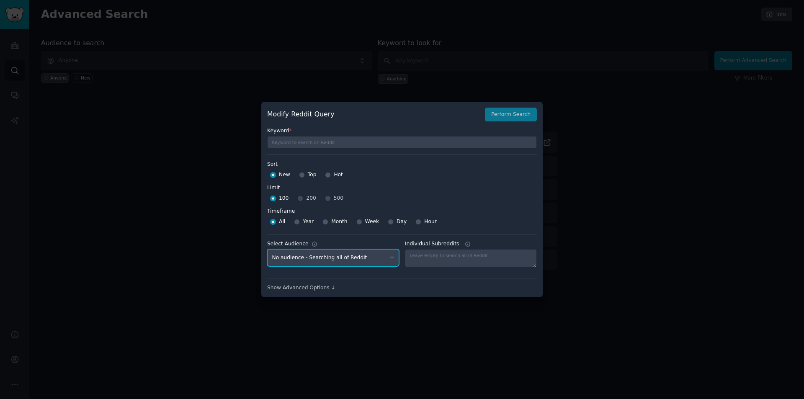
click at [371, 258] on select "No audience - Searching all of Reddit" at bounding box center [333, 257] width 132 height 17
click at [319, 285] on div "Show Advanced Options ↓" at bounding box center [402, 288] width 270 height 8
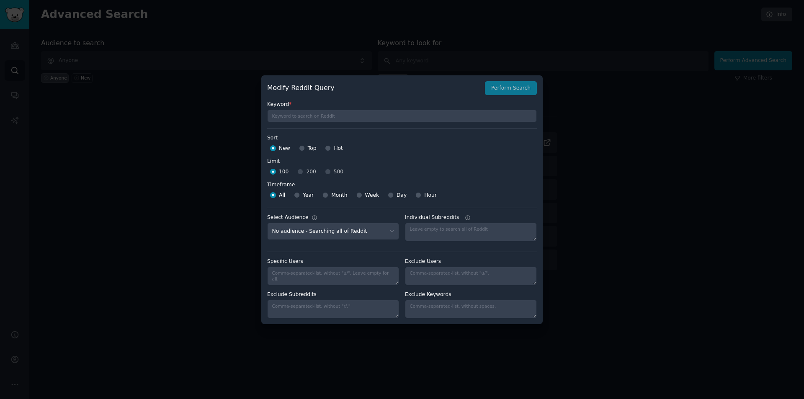
click at [571, 89] on div at bounding box center [402, 199] width 804 height 399
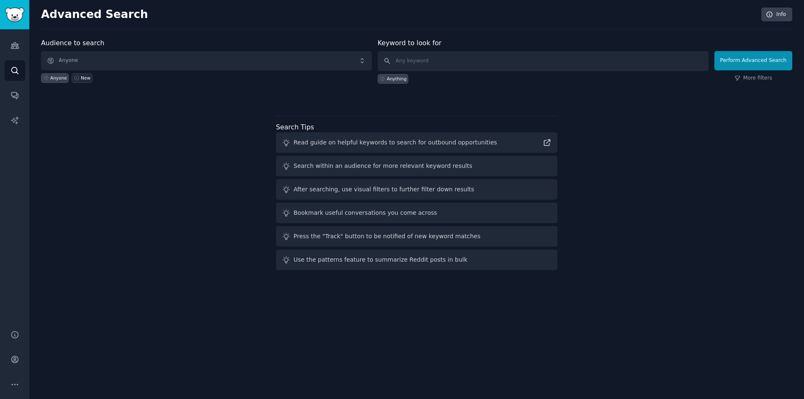
click at [75, 77] on icon at bounding box center [77, 78] width 6 height 6
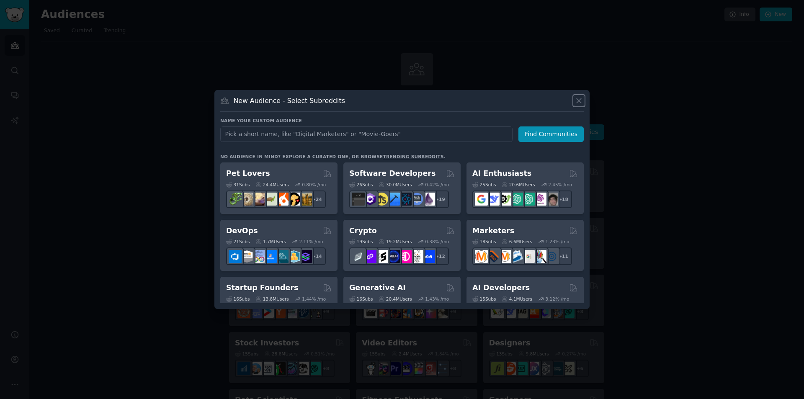
click at [583, 100] on icon at bounding box center [579, 100] width 9 height 9
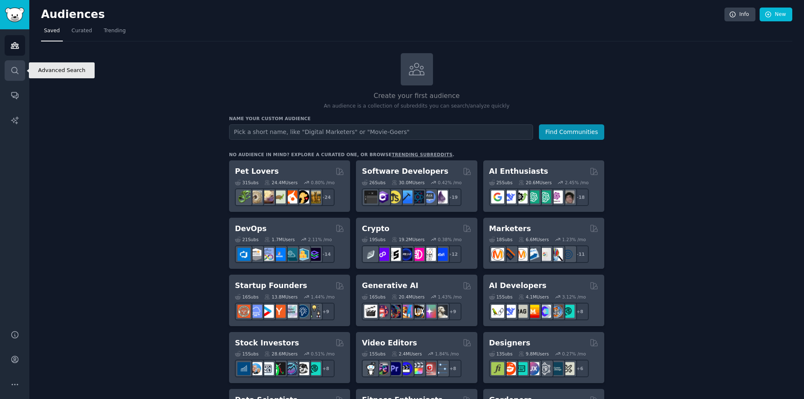
click at [15, 69] on icon "Sidebar" at bounding box center [14, 70] width 9 height 9
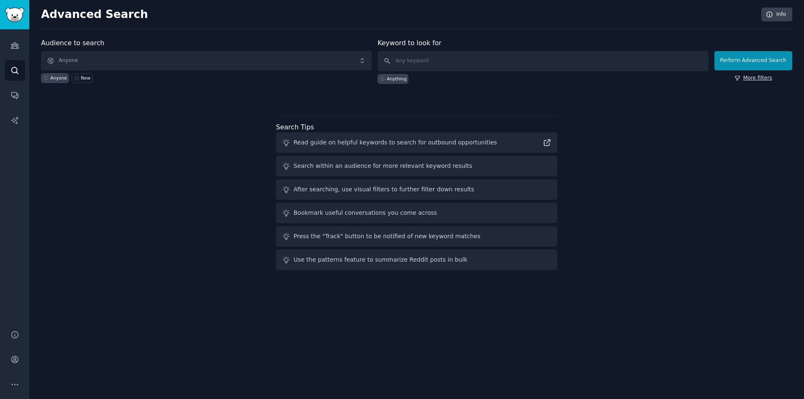
click at [763, 79] on link "More filters" at bounding box center [754, 79] width 38 height 8
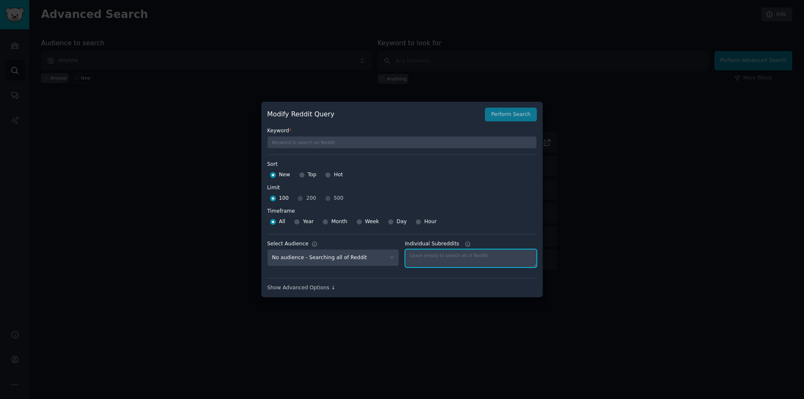
click at [442, 259] on textarea "Individual Subreddits" at bounding box center [471, 258] width 132 height 18
type textarea "r/sex"
click at [516, 110] on button "Perform Search" at bounding box center [511, 115] width 52 height 14
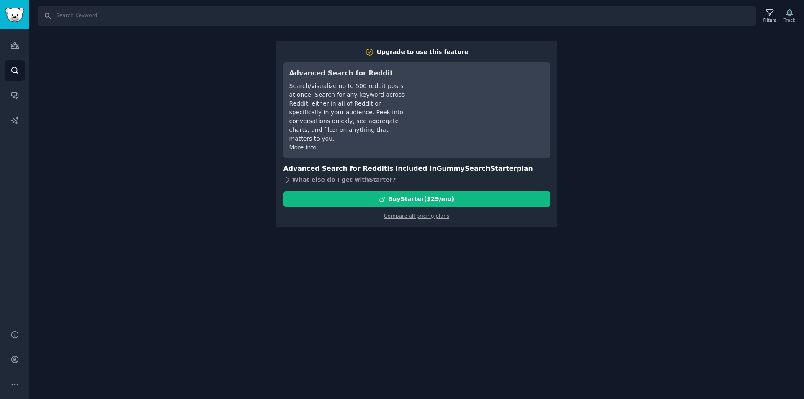
click at [356, 174] on div "What else do I get with Starter ?" at bounding box center [417, 180] width 267 height 12
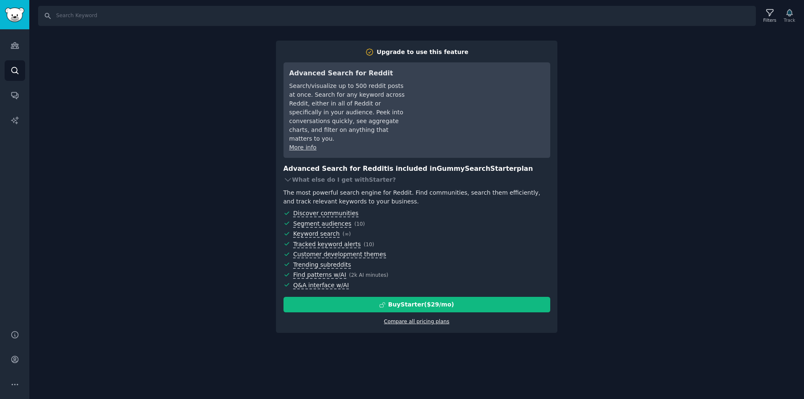
click at [426, 319] on link "Compare all pricing plans" at bounding box center [416, 322] width 65 height 6
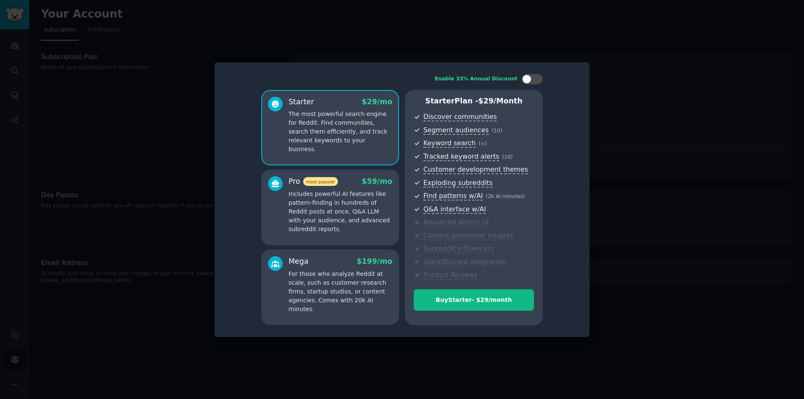
click at [357, 222] on p "Includes powerful AI features like pattern-finding in hundreds of Reddit posts …" at bounding box center [341, 212] width 104 height 44
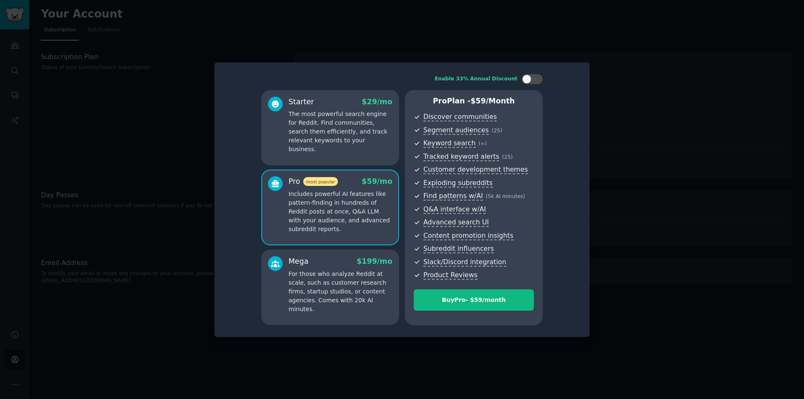
click at [334, 277] on p "For those who analyze Reddit at scale, such as customer research firms, startup…" at bounding box center [341, 292] width 104 height 44
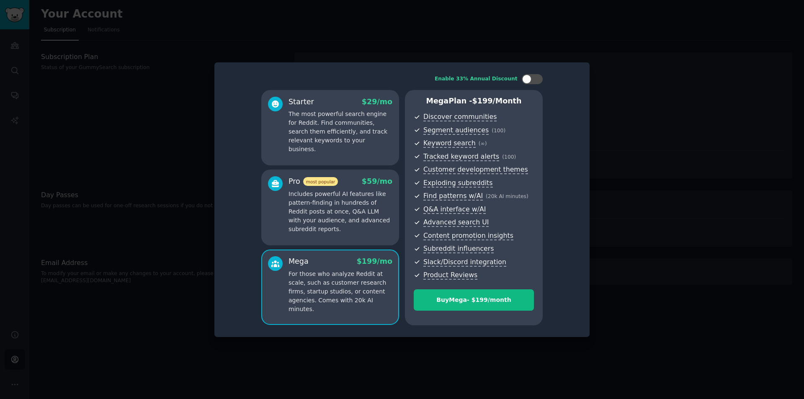
click at [347, 214] on p "Includes powerful AI features like pattern-finding in hundreds of Reddit posts …" at bounding box center [341, 212] width 104 height 44
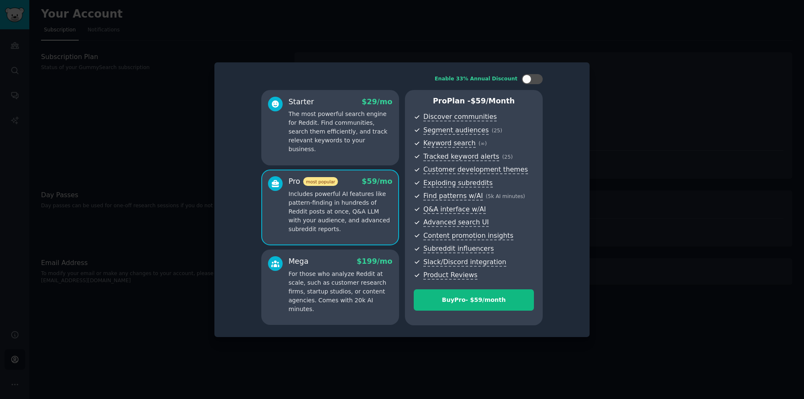
click at [340, 281] on p "For those who analyze Reddit at scale, such as customer research firms, startup…" at bounding box center [341, 292] width 104 height 44
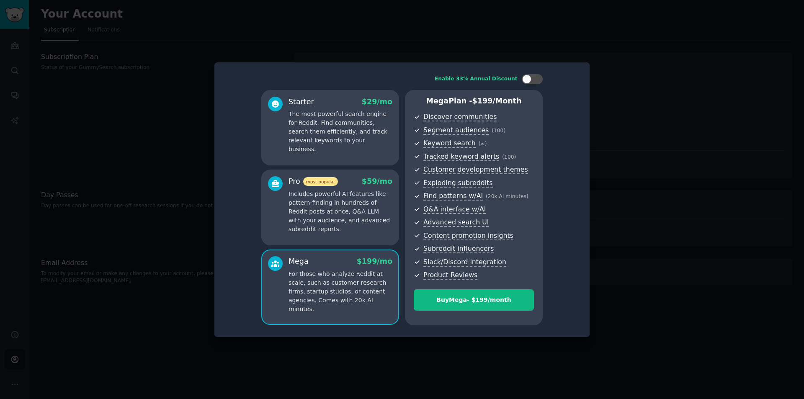
click at [346, 222] on p "Includes powerful AI features like pattern-finding in hundreds of Reddit posts …" at bounding box center [341, 212] width 104 height 44
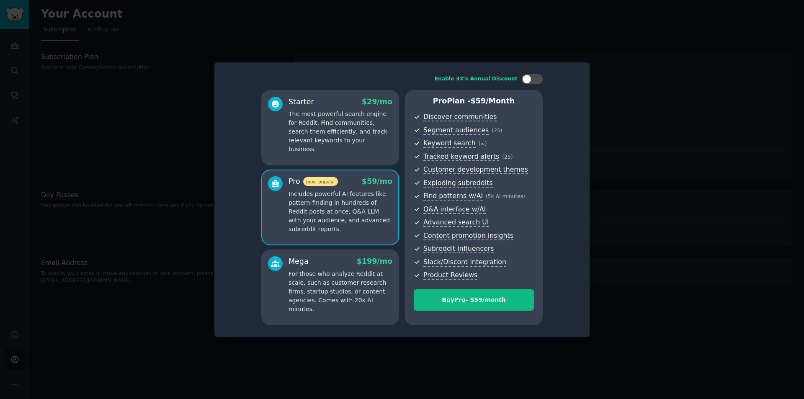
click at [350, 133] on p "The most powerful search engine for Reddit. Find communities, search them effic…" at bounding box center [341, 132] width 104 height 44
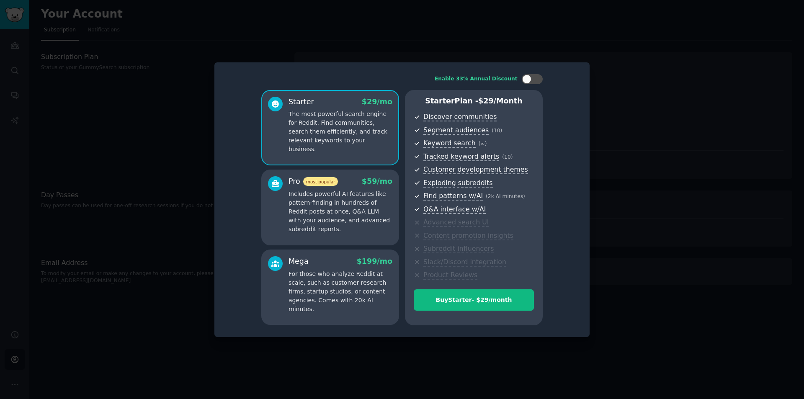
click at [349, 180] on div "Pro most popular $ 59 /mo" at bounding box center [341, 181] width 104 height 10
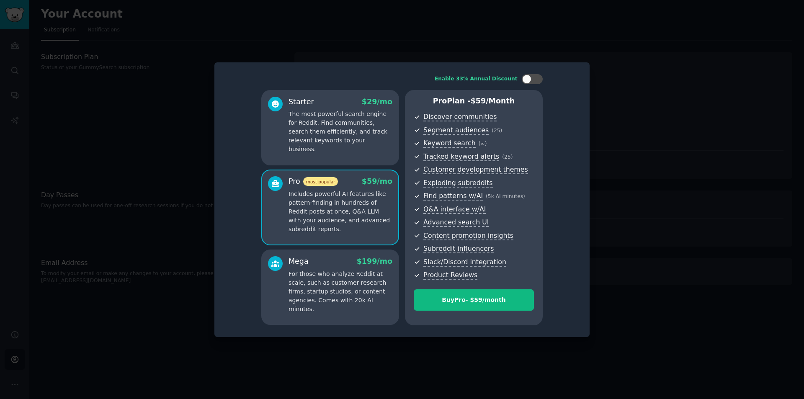
click at [353, 143] on p "The most powerful search engine for Reddit. Find communities, search them effic…" at bounding box center [341, 132] width 104 height 44
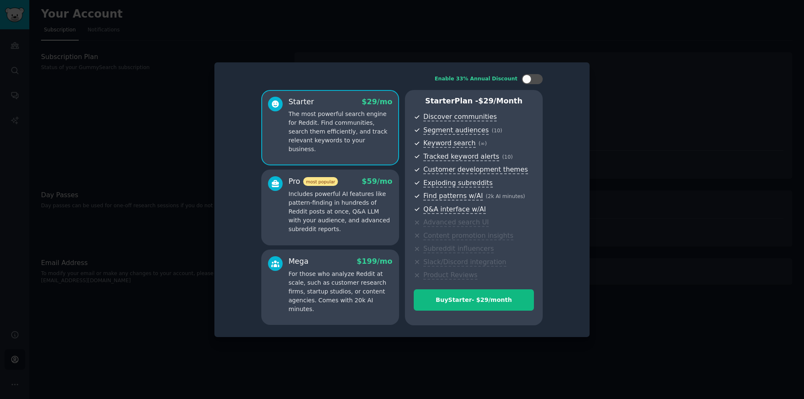
click at [349, 184] on div "Pro most popular $ 59 /mo" at bounding box center [341, 181] width 104 height 10
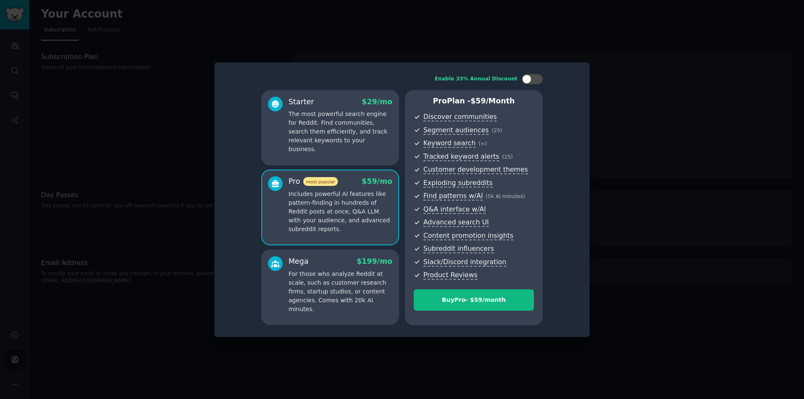
click at [623, 59] on div at bounding box center [402, 199] width 804 height 399
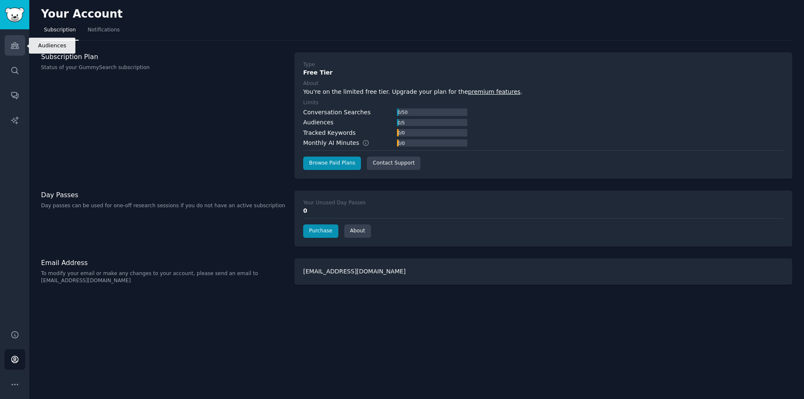
click at [21, 47] on link "Audiences" at bounding box center [15, 45] width 21 height 21
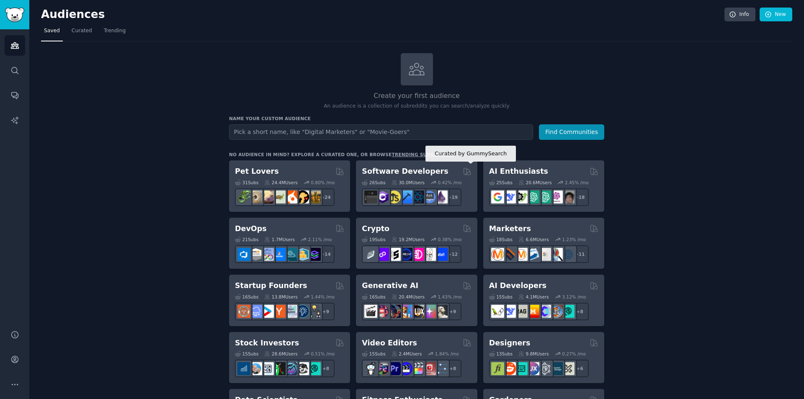
click at [468, 168] on icon at bounding box center [467, 171] width 9 height 9
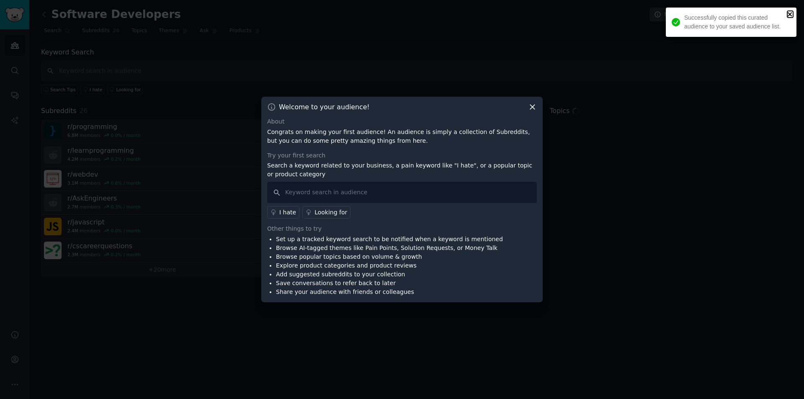
click at [788, 12] on icon "close" at bounding box center [791, 14] width 6 height 7
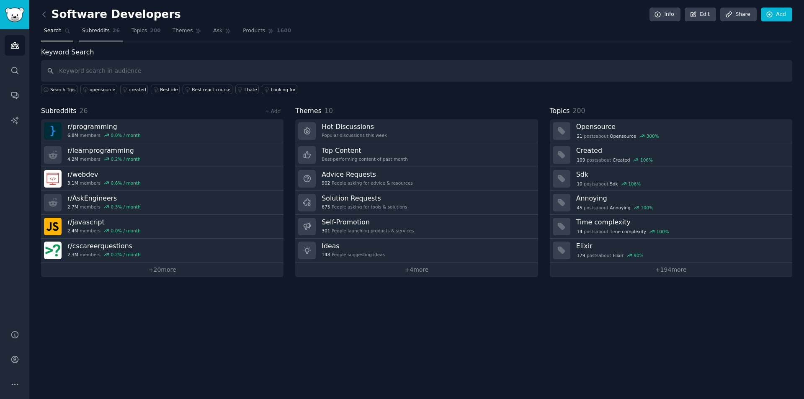
click at [90, 27] on span "Subreddits" at bounding box center [96, 31] width 28 height 8
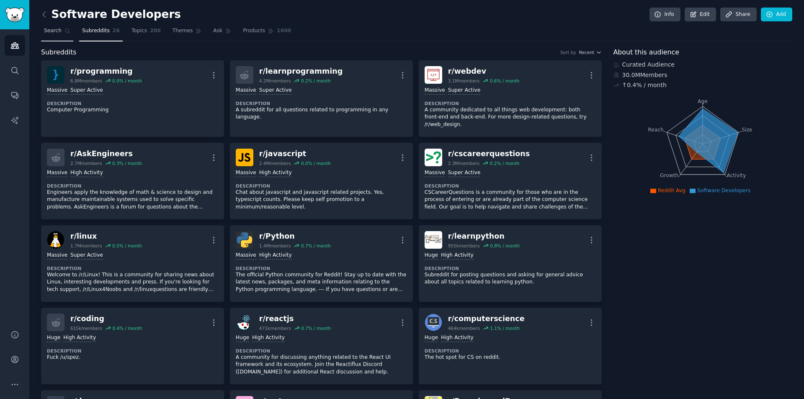
click at [55, 33] on span "Search" at bounding box center [53, 31] width 18 height 8
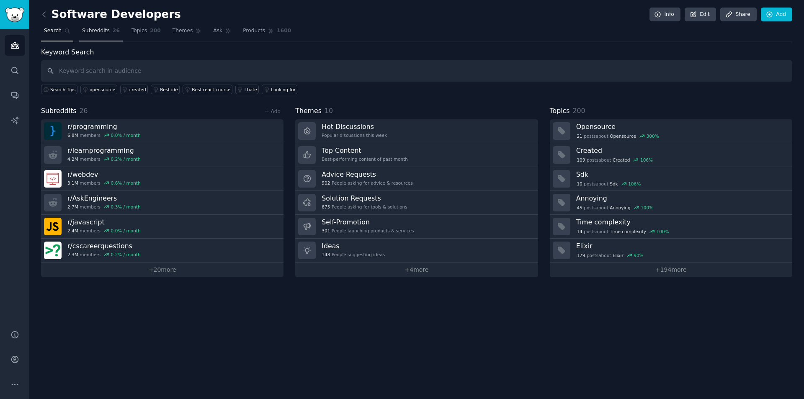
click at [84, 30] on span "Subreddits" at bounding box center [96, 31] width 28 height 8
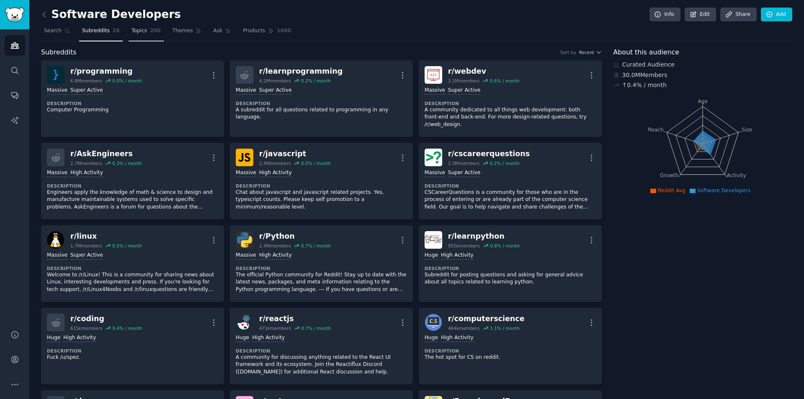
click at [134, 30] on span "Topics" at bounding box center [140, 31] width 16 height 8
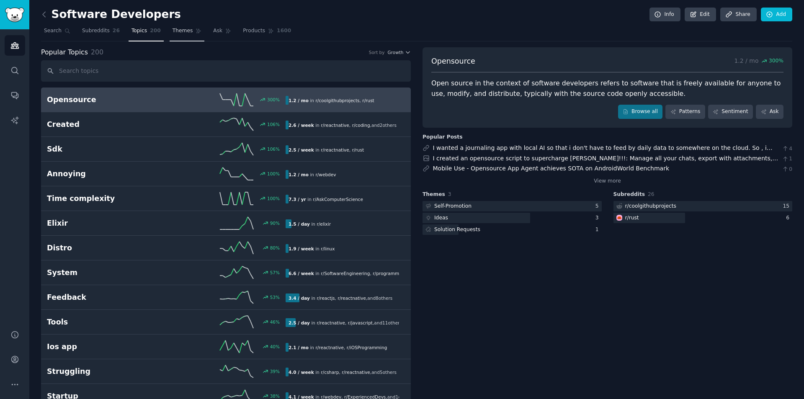
click at [173, 34] on span "Themes" at bounding box center [183, 31] width 21 height 8
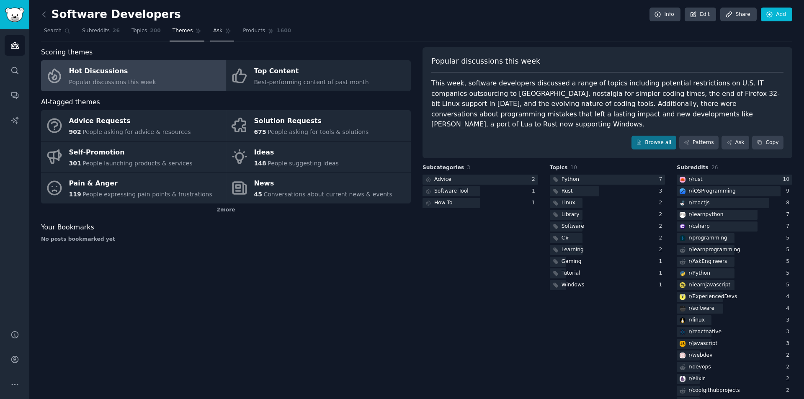
click at [213, 33] on span "Ask" at bounding box center [217, 31] width 9 height 8
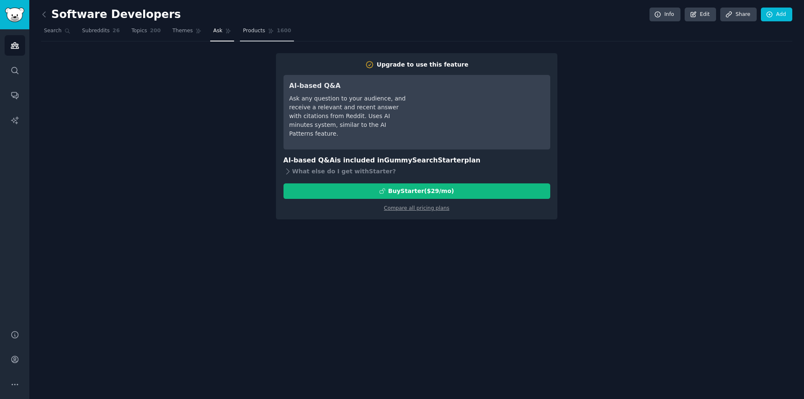
click at [240, 36] on link "Products 1600" at bounding box center [267, 32] width 54 height 17
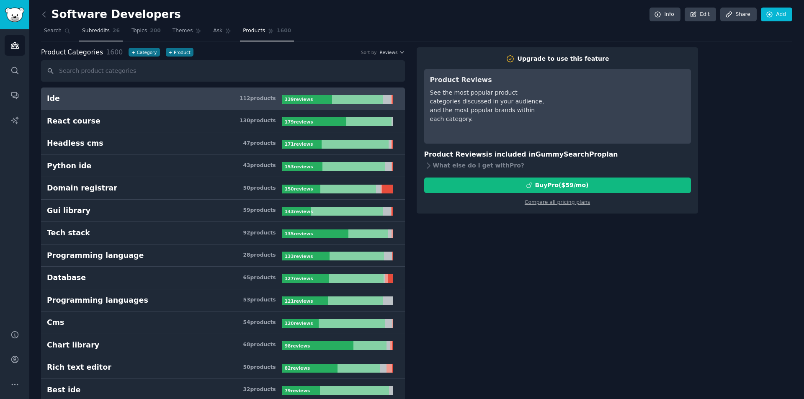
click at [91, 31] on span "Subreddits" at bounding box center [96, 31] width 28 height 8
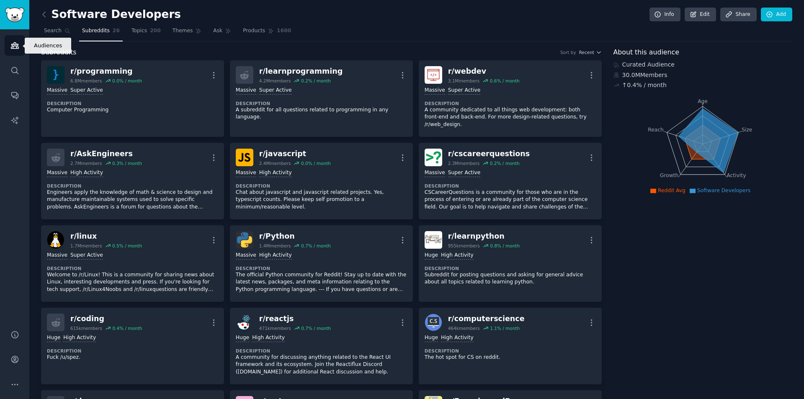
click at [12, 49] on icon "Sidebar" at bounding box center [14, 45] width 9 height 9
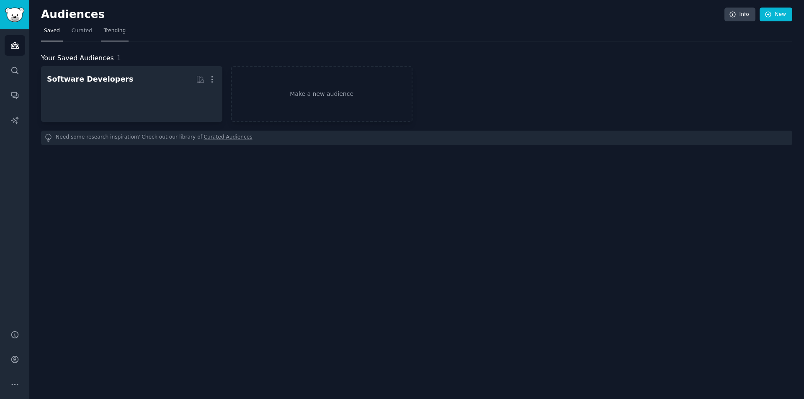
click at [106, 28] on span "Trending" at bounding box center [115, 31] width 22 height 8
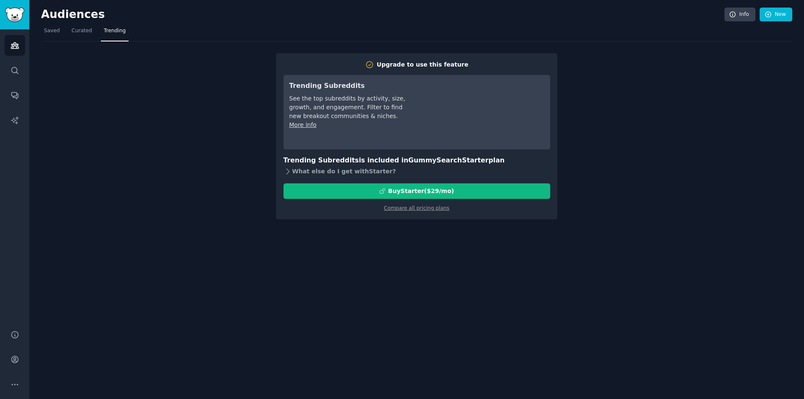
click at [331, 168] on div "What else do I get with Starter ?" at bounding box center [417, 172] width 267 height 12
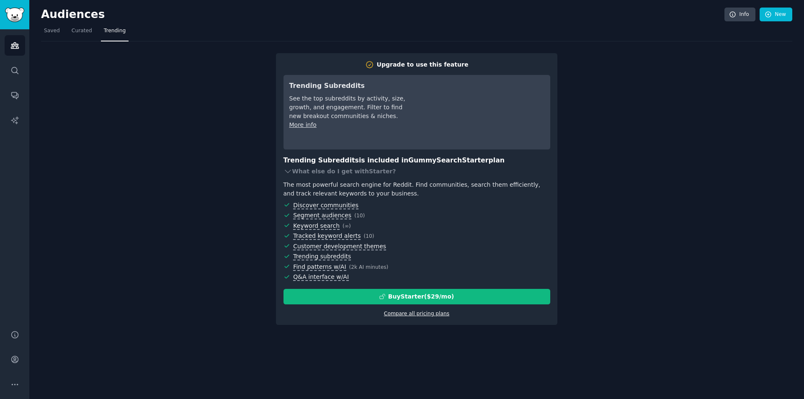
click at [437, 313] on link "Compare all pricing plans" at bounding box center [416, 314] width 65 height 6
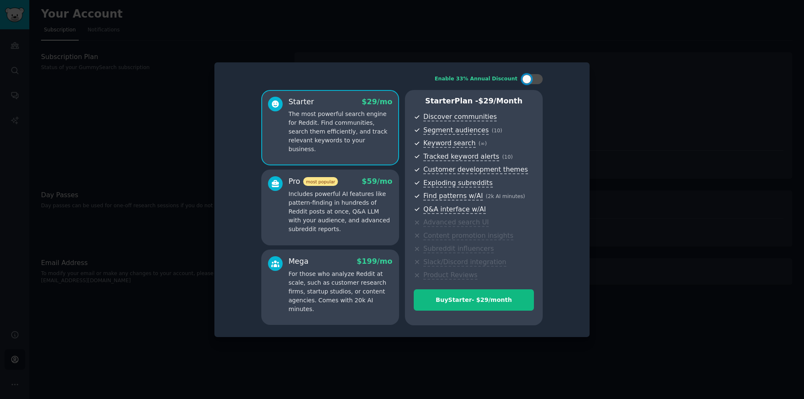
click at [531, 44] on div at bounding box center [402, 199] width 804 height 399
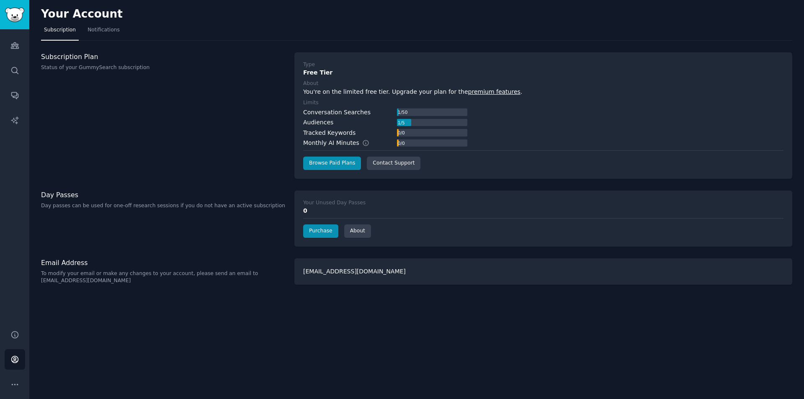
click at [88, 57] on h3 "Subscription Plan" at bounding box center [163, 56] width 245 height 9
click at [88, 71] on p "Status of your GummySearch subscription" at bounding box center [163, 68] width 245 height 8
click at [319, 236] on link "Purchase" at bounding box center [320, 231] width 35 height 13
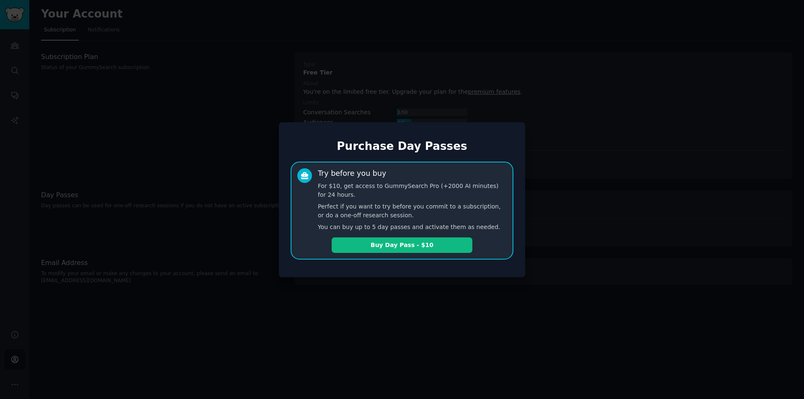
click at [291, 107] on div at bounding box center [402, 199] width 804 height 399
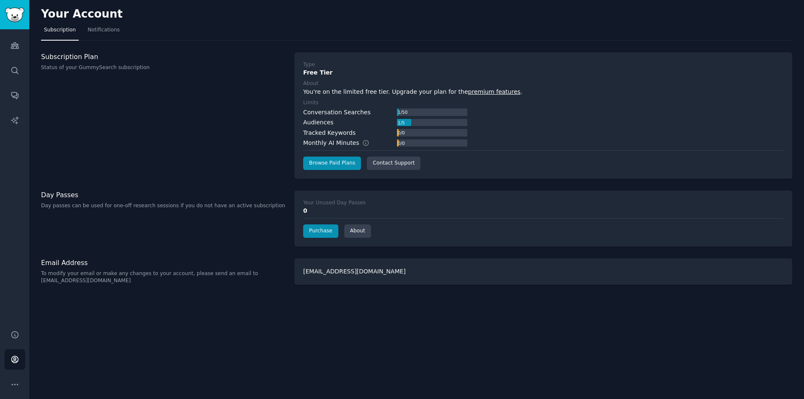
click at [471, 91] on link "premium features" at bounding box center [494, 91] width 52 height 7
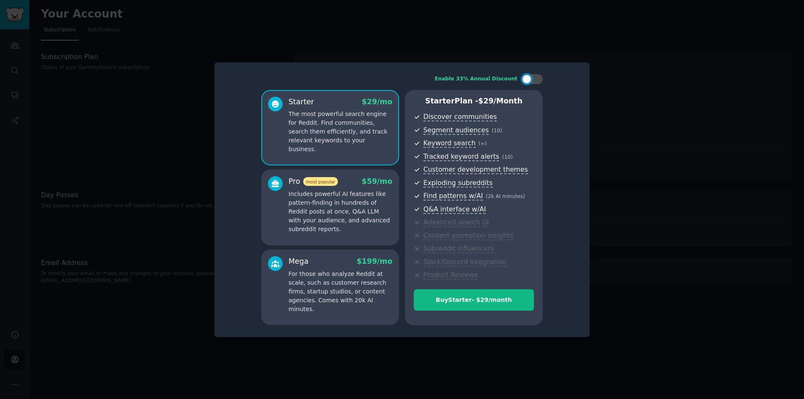
click at [447, 41] on div at bounding box center [402, 199] width 804 height 399
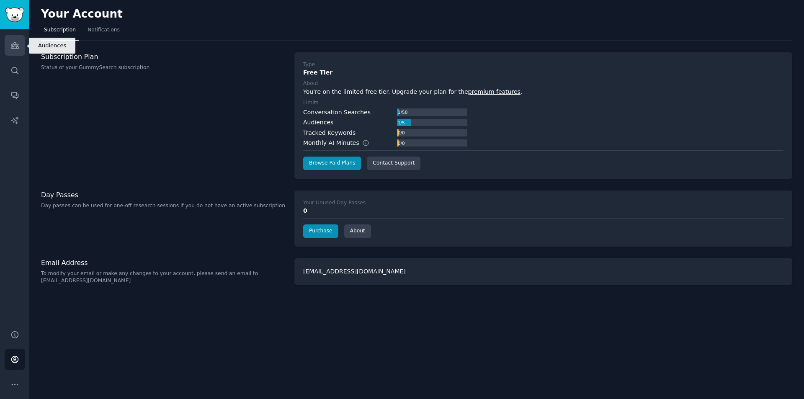
click at [18, 49] on icon "Sidebar" at bounding box center [15, 46] width 8 height 6
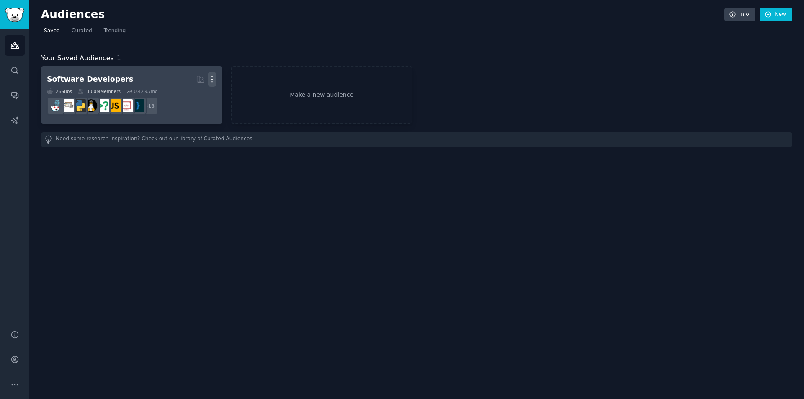
click at [215, 80] on icon "button" at bounding box center [212, 79] width 9 height 9
click at [194, 97] on p "Delete" at bounding box center [189, 97] width 19 height 9
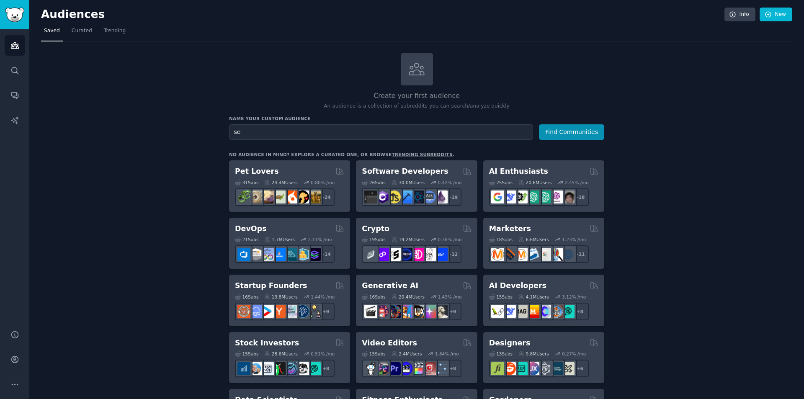
type input "sex"
click at [317, 128] on input "masturbation" at bounding box center [381, 132] width 304 height 16
type input "masturbation"
click at [581, 133] on button "Find Communities" at bounding box center [571, 132] width 65 height 16
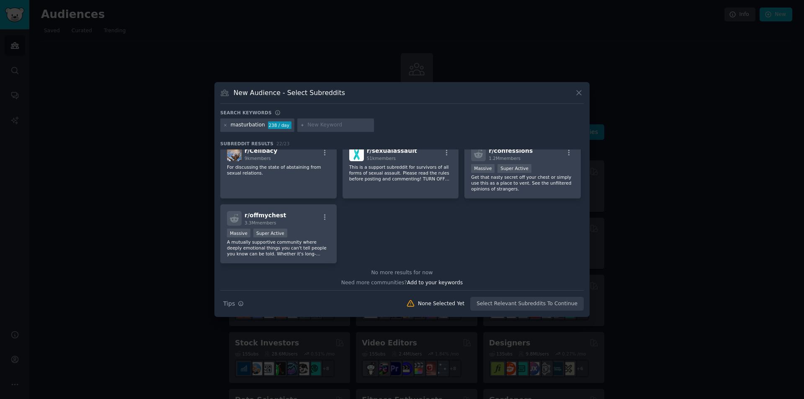
scroll to position [401, 0]
click at [223, 126] on icon at bounding box center [225, 125] width 5 height 5
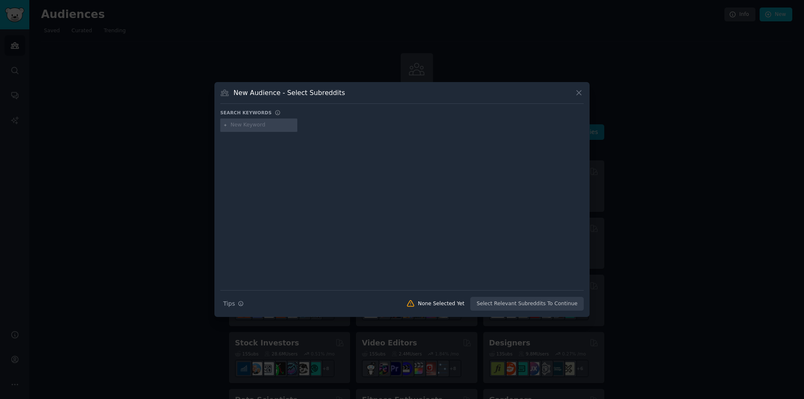
click at [243, 127] on input "text" at bounding box center [263, 125] width 64 height 8
type input "[DEMOGRAPHIC_DATA] masturbation"
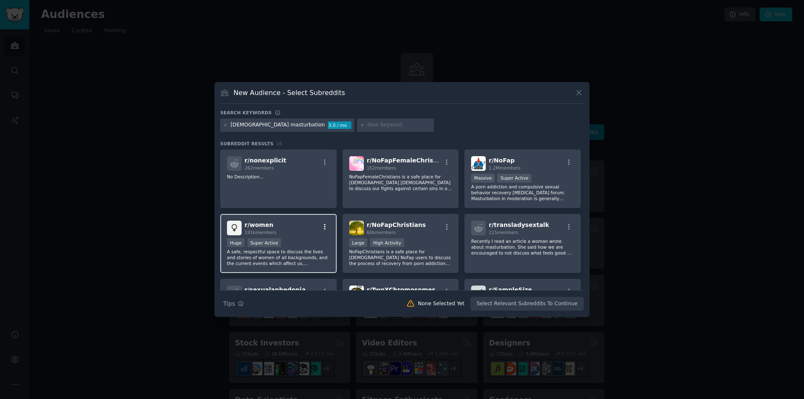
click at [326, 227] on icon "button" at bounding box center [325, 227] width 8 height 8
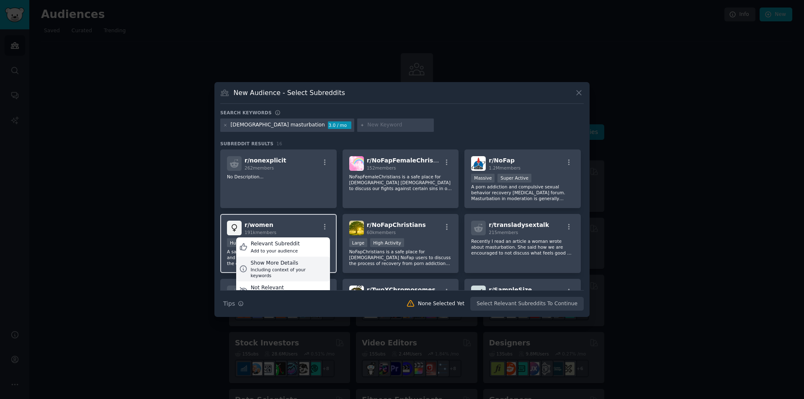
click at [305, 263] on div "Show More Details" at bounding box center [289, 264] width 76 height 8
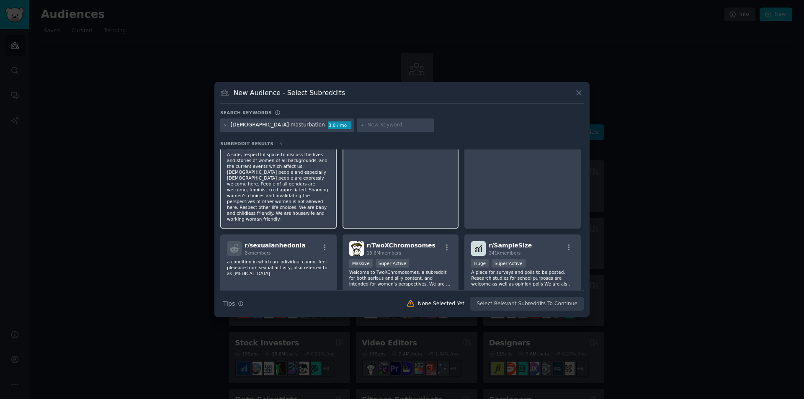
scroll to position [168, 0]
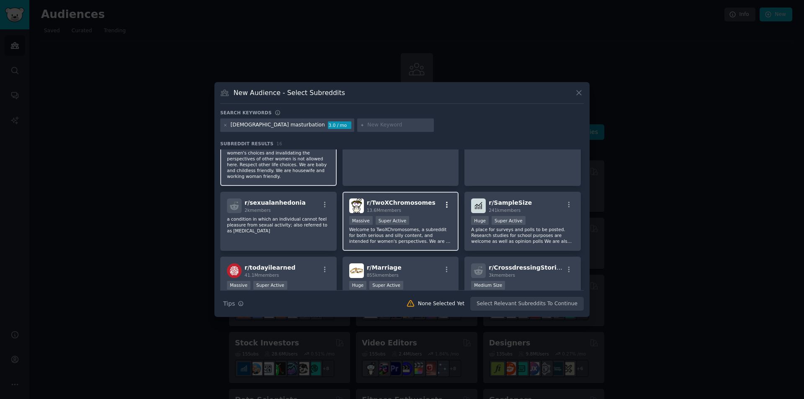
click at [446, 202] on icon "button" at bounding box center [447, 205] width 2 height 6
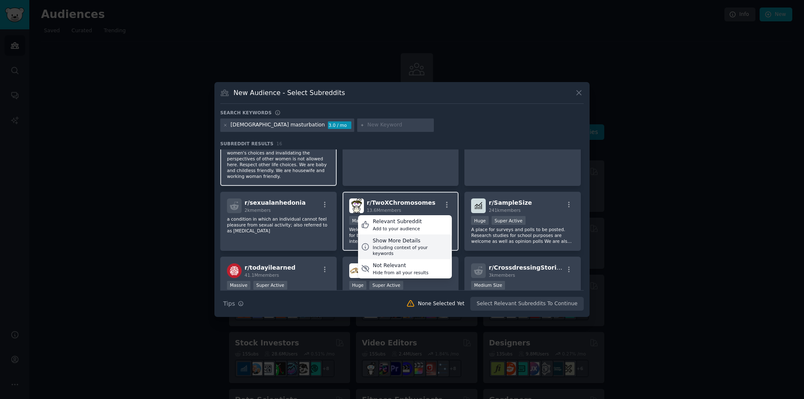
click at [417, 245] on div "Including context of your keywords" at bounding box center [411, 251] width 76 height 12
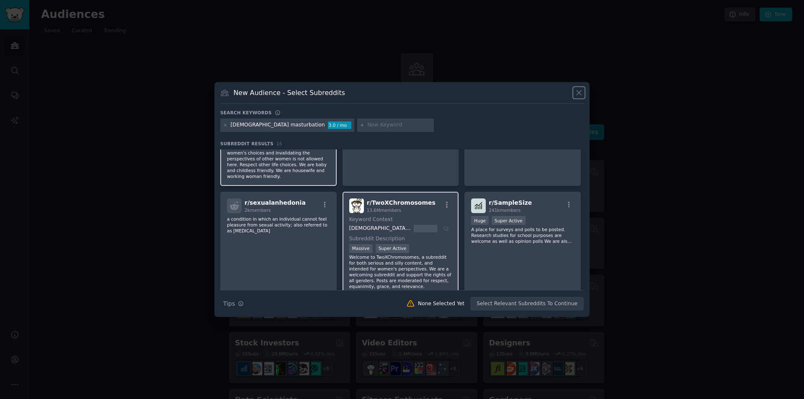
click at [577, 92] on icon at bounding box center [579, 92] width 9 height 9
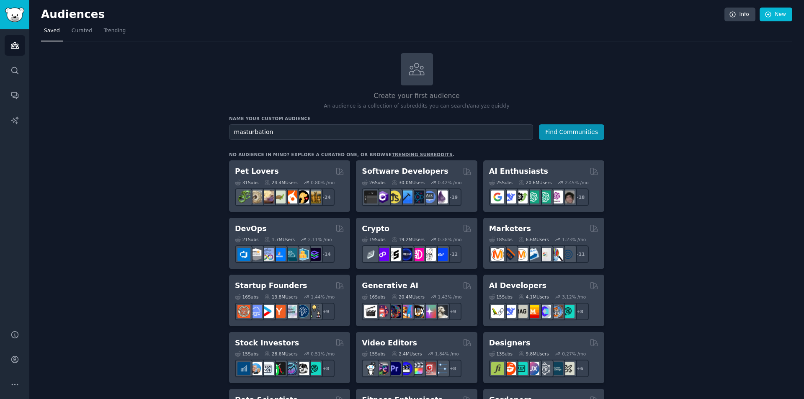
click at [591, 97] on h2 "Create your first audience" at bounding box center [416, 96] width 375 height 10
